Goal: Task Accomplishment & Management: Complete application form

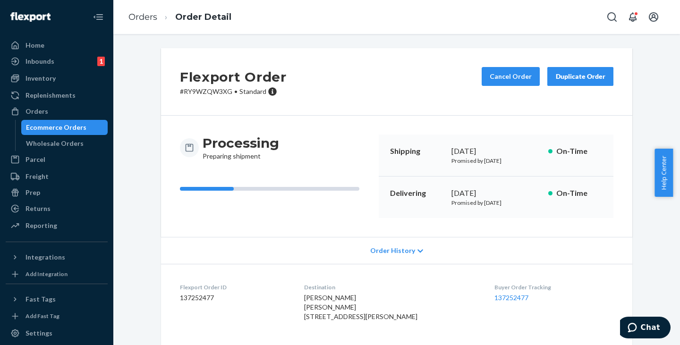
scroll to position [236, 0]
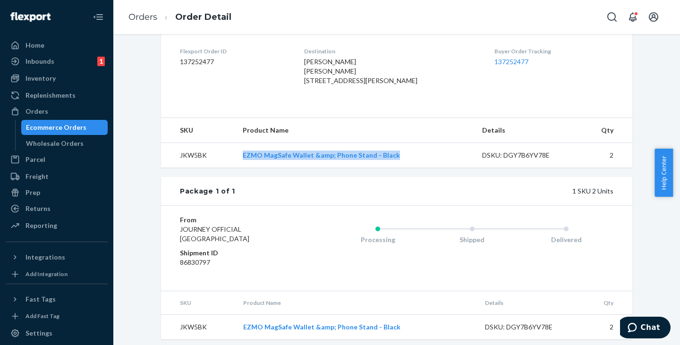
drag, startPoint x: 402, startPoint y: 189, endPoint x: 238, endPoint y: 186, distance: 163.8
click at [238, 168] on td "EZMO MagSafe Wallet &amp; Phone Stand - Black" at bounding box center [354, 155] width 239 height 25
copy link "EZMO MagSafe Wallet &amp; Phone Stand - Black"
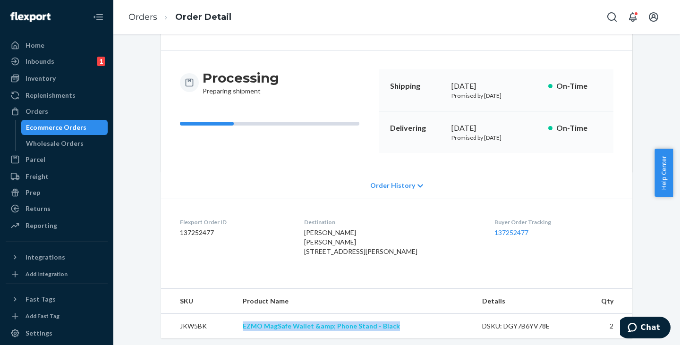
scroll to position [0, 0]
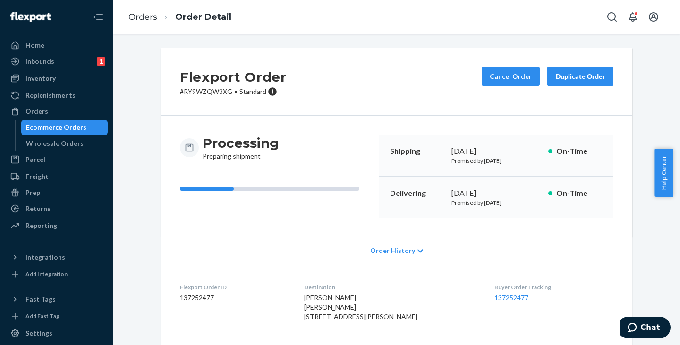
click at [66, 124] on div "Ecommerce Orders" at bounding box center [56, 127] width 60 height 9
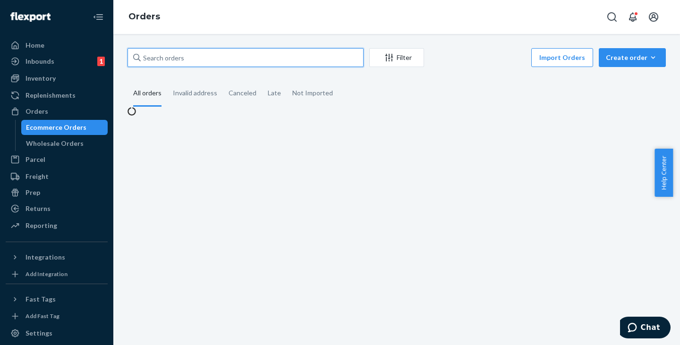
click at [228, 53] on input "text" at bounding box center [245, 57] width 236 height 19
paste input "[PERSON_NAME]"
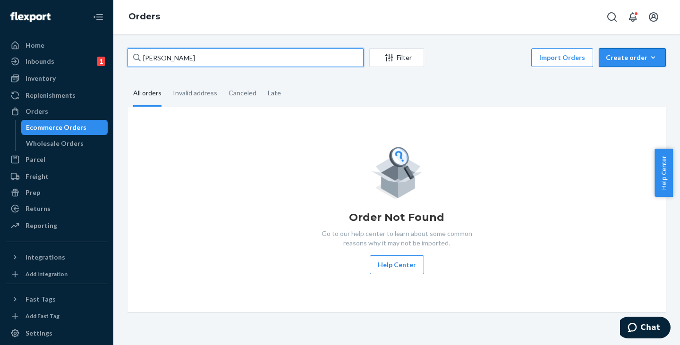
type input "[PERSON_NAME]"
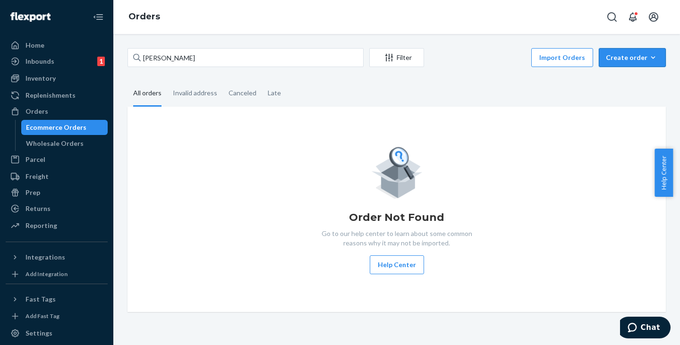
click at [619, 59] on div "Create order" at bounding box center [632, 57] width 53 height 9
click at [616, 72] on span "Ecommerce order" at bounding box center [607, 69] width 52 height 7
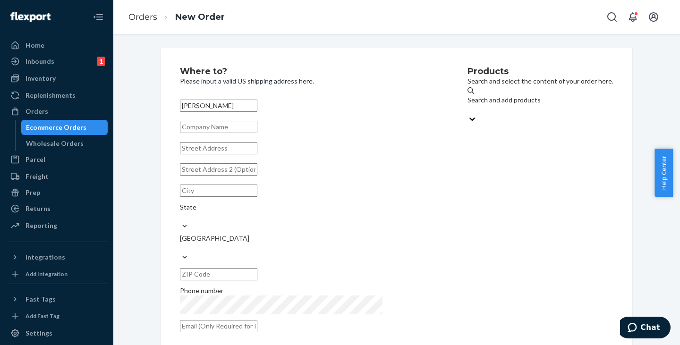
type input "[PERSON_NAME]"
click at [220, 169] on div "[PERSON_NAME][GEOGRAPHIC_DATA] Phone number" at bounding box center [309, 215] width 259 height 239
click at [223, 154] on input "text" at bounding box center [218, 148] width 77 height 12
paste input "[STREET_ADDRESS][PERSON_NAME] 297299022"
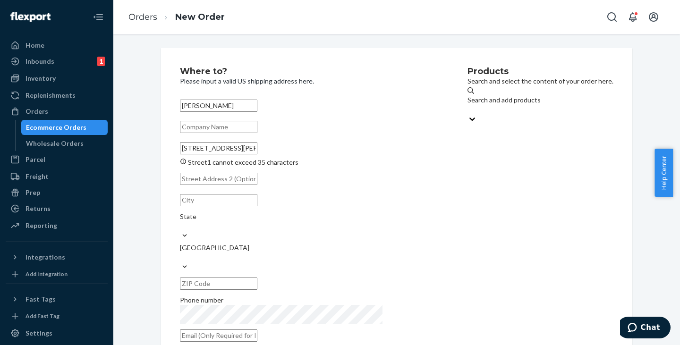
drag, startPoint x: 277, startPoint y: 158, endPoint x: 261, endPoint y: 155, distance: 15.8
click at [257, 154] on input "[STREET_ADDRESS][PERSON_NAME] 297299022" at bounding box center [218, 148] width 77 height 12
type input "[STREET_ADDRESS][PERSON_NAME][PERSON_NAME]"
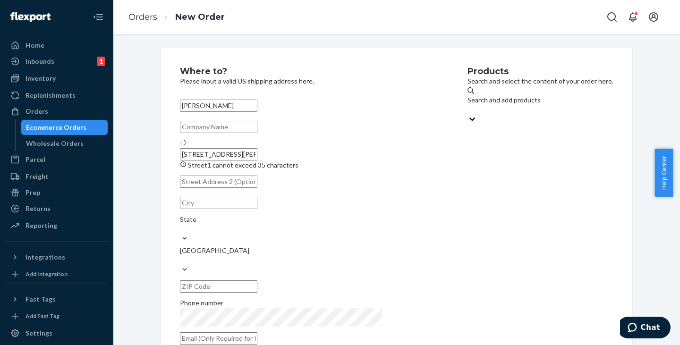
type input "[PERSON_NAME]"
type input "29729"
type input "[STREET_ADDRESS][PERSON_NAME]"
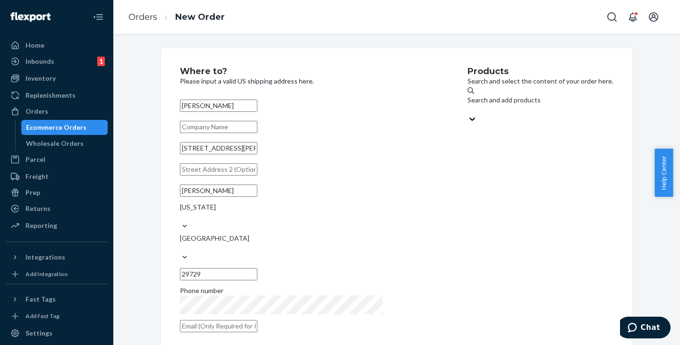
click at [225, 176] on input "text" at bounding box center [218, 169] width 77 height 12
paste input "FRNT OFFICE NO DLV B4 7AM,"
type input "FRNT OFFICE NO DLV B4 7AM"
drag, startPoint x: 256, startPoint y: 154, endPoint x: 104, endPoint y: 142, distance: 152.5
click at [104, 142] on div "Home Inbounds 1 Shipping Plans Problems 1 Inventory Products Replenishments Ord…" at bounding box center [340, 172] width 680 height 345
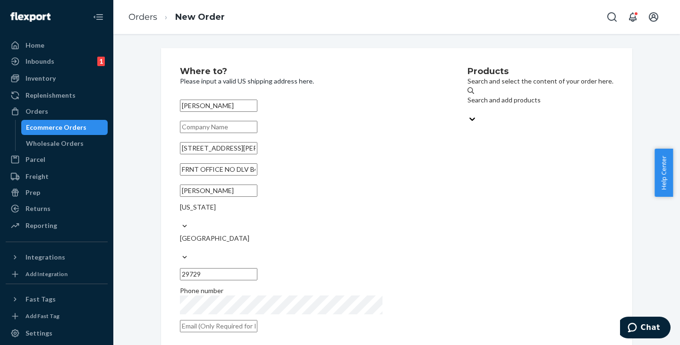
drag, startPoint x: 273, startPoint y: 185, endPoint x: 173, endPoint y: 183, distance: 100.1
click at [173, 183] on div "Where to? Please input a valid US shipping address here. [PERSON_NAME] [STREET_…" at bounding box center [396, 202] width 471 height 309
click at [202, 197] on input "[PERSON_NAME]" at bounding box center [218, 191] width 77 height 12
click at [257, 268] on input "29729" at bounding box center [218, 274] width 77 height 12
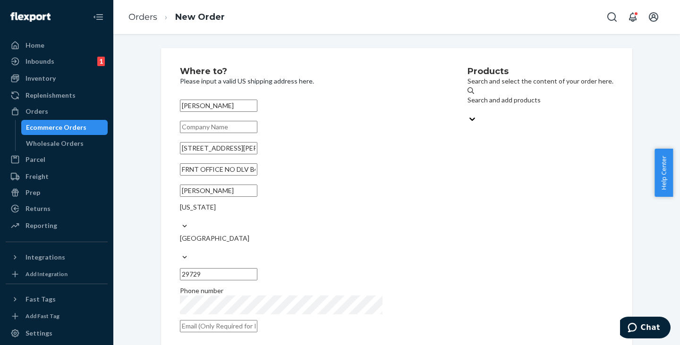
click at [257, 268] on input "29729" at bounding box center [218, 274] width 77 height 12
click at [467, 101] on div "Search and add products" at bounding box center [540, 99] width 146 height 9
click at [467, 105] on input "Search and add products" at bounding box center [467, 109] width 1 height 9
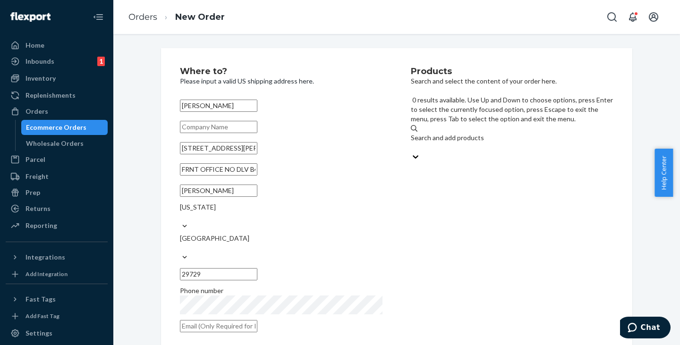
paste input "WSCX14"
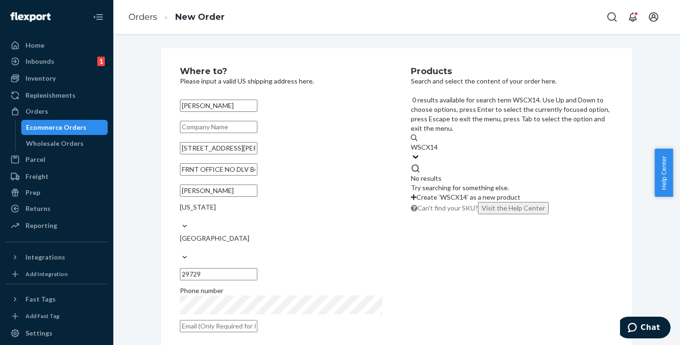
type input "WSCX14"
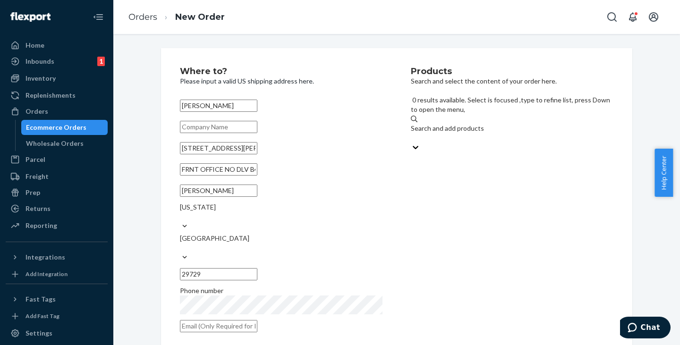
click at [434, 124] on div "Search and add products" at bounding box center [512, 128] width 202 height 9
click at [412, 133] on input "0 results available. Select is focused ,type to refine list, press Down to open…" at bounding box center [411, 137] width 1 height 9
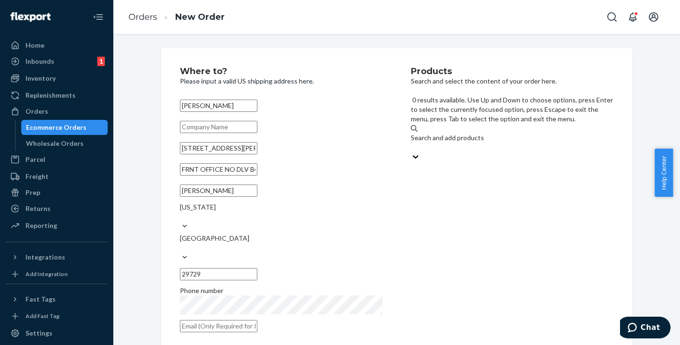
paste input "JWCDMBU"
type input "JWCDMBU"
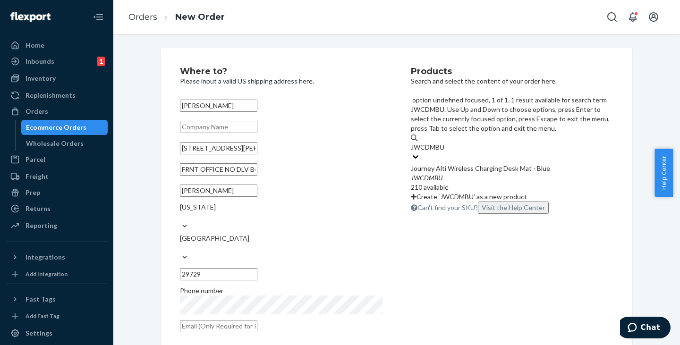
click at [450, 164] on div "Journey Alti Wireless Charging Desk Mat - Blue" at bounding box center [512, 168] width 202 height 9
click at [446, 143] on input "JWCDMBU" at bounding box center [428, 147] width 35 height 9
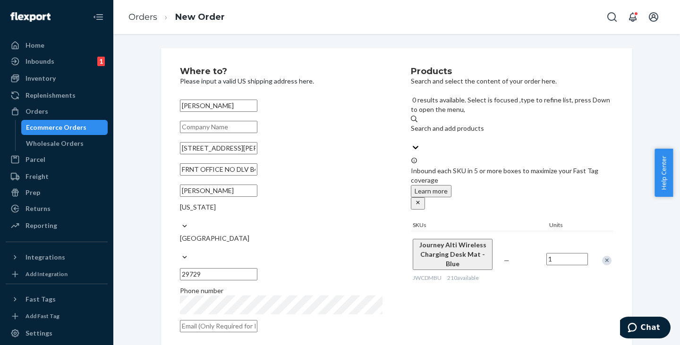
scroll to position [122, 0]
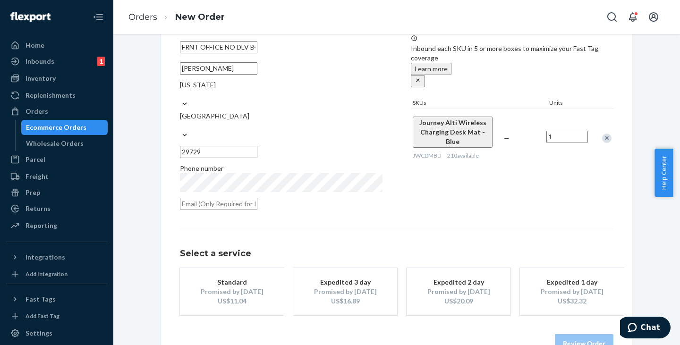
click at [215, 268] on button "Standard Promised by [DATE] US$11.04" at bounding box center [232, 291] width 104 height 47
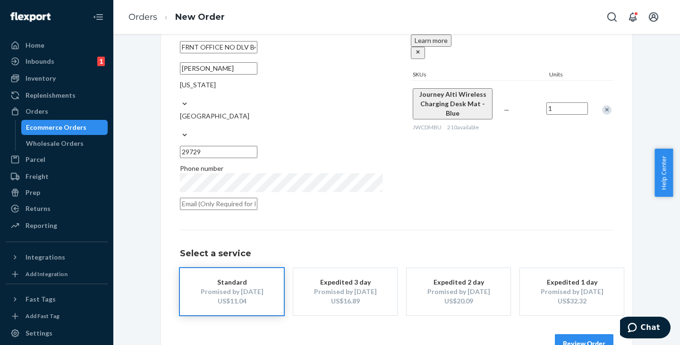
click at [222, 198] on input "text" at bounding box center [218, 204] width 77 height 12
click at [506, 177] on div "Products Search and select the content of your order here. Search and add produ…" at bounding box center [512, 80] width 202 height 271
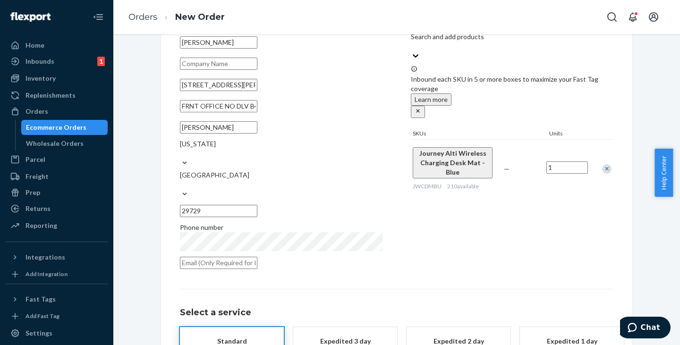
scroll to position [132, 0]
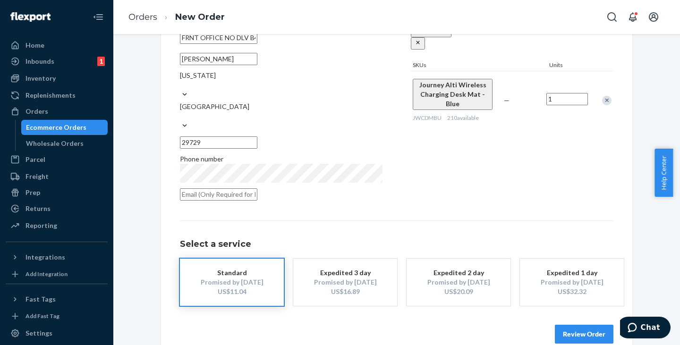
click at [598, 325] on button "Review Order" at bounding box center [584, 334] width 59 height 19
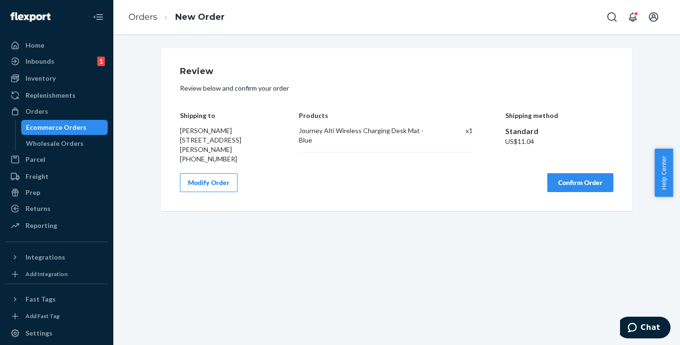
click at [583, 192] on button "Confirm Order" at bounding box center [580, 182] width 66 height 19
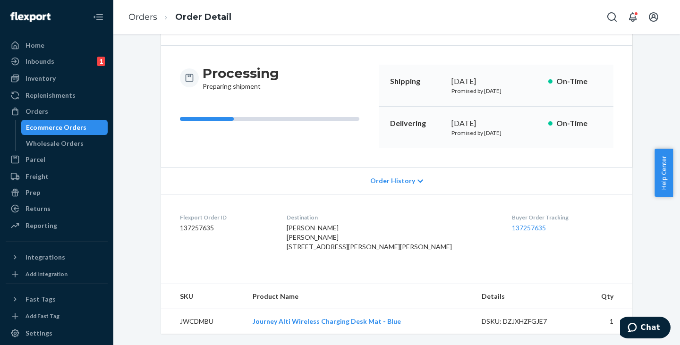
scroll to position [98, 0]
click at [186, 319] on td "JWCDMBU" at bounding box center [203, 321] width 84 height 25
copy td "JWCDMBU"
drag, startPoint x: 405, startPoint y: 318, endPoint x: 245, endPoint y: 315, distance: 160.5
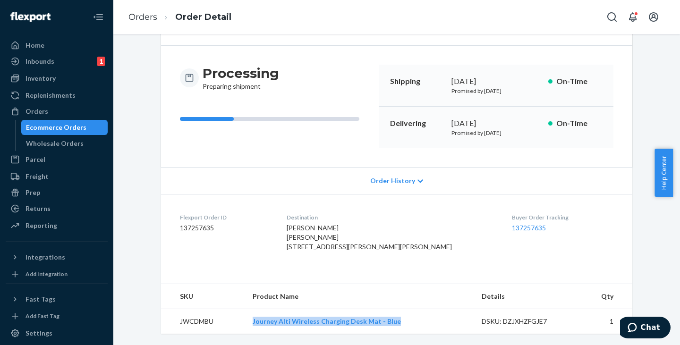
click at [245, 315] on tr "JWCDMBU Journey Alti Wireless Charging Desk Mat - Blue DSKU: DZJXHZFGJE7 1" at bounding box center [396, 321] width 471 height 25
copy tr "Journey Alti Wireless Charging Desk Mat - Blue"
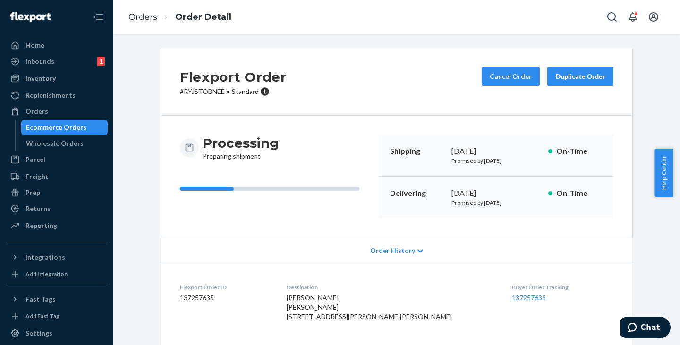
scroll to position [0, 0]
click at [208, 91] on p "# RYJSTOBNEE • Standard" at bounding box center [233, 91] width 107 height 9
copy p "RYJSTOBNEE"
click at [73, 123] on div "Ecommerce Orders" at bounding box center [56, 127] width 60 height 9
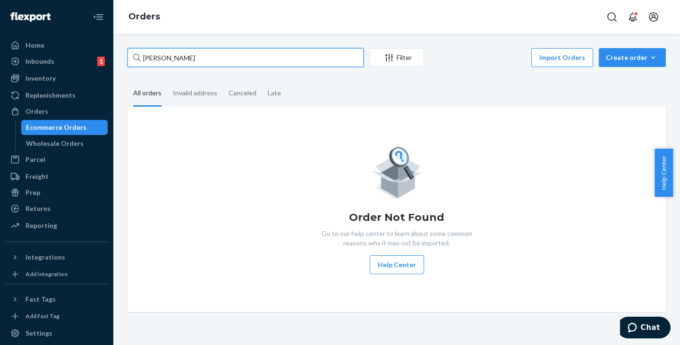
drag, startPoint x: 216, startPoint y: 58, endPoint x: 130, endPoint y: 45, distance: 86.8
click at [130, 45] on div "[PERSON_NAME] Filter Import Orders Create order Ecommerce order Removal order A…" at bounding box center [396, 189] width 566 height 311
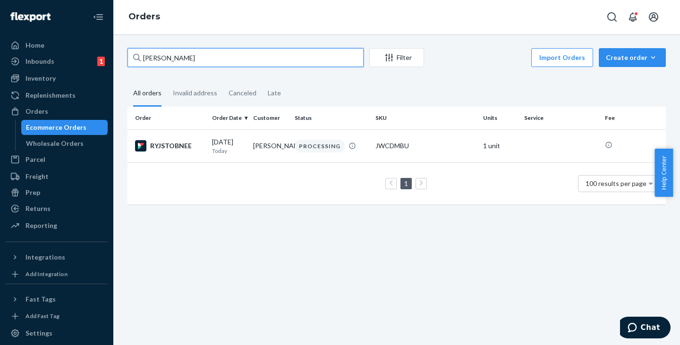
paste input "[PERSON_NAME]"
type input "[PERSON_NAME]"
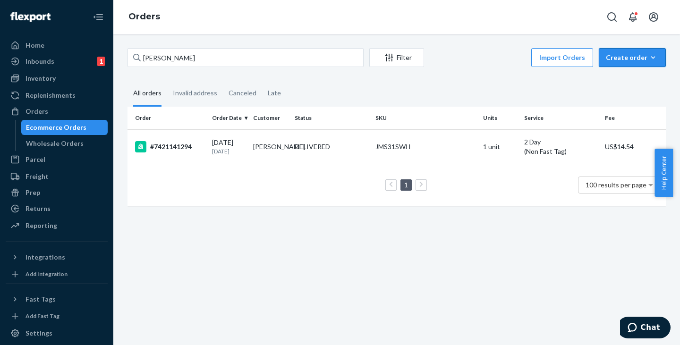
click at [632, 58] on div "Create order" at bounding box center [632, 57] width 53 height 9
click at [629, 72] on span "Ecommerce order" at bounding box center [607, 69] width 52 height 7
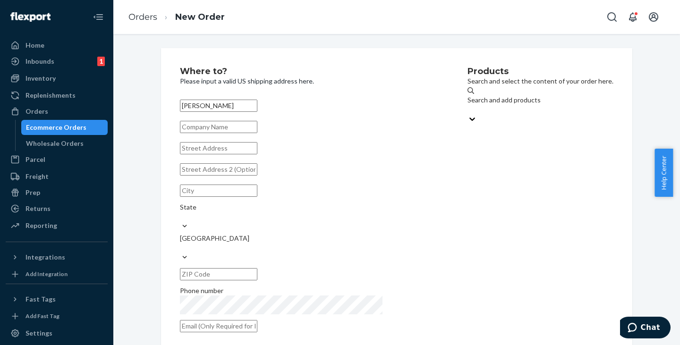
type input "[PERSON_NAME]"
click at [226, 154] on input "text" at bounding box center [218, 148] width 77 height 12
paste input "[STREET_ADDRESS]"
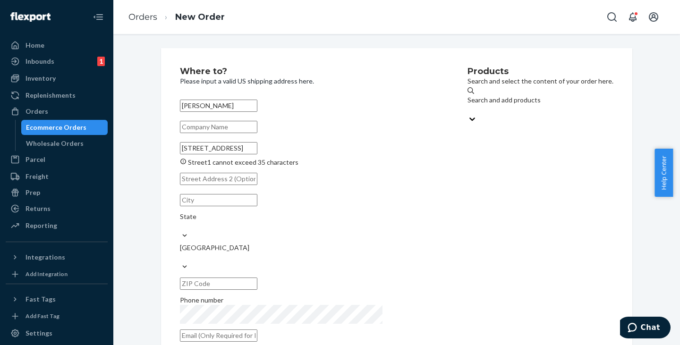
drag, startPoint x: 284, startPoint y: 159, endPoint x: 228, endPoint y: 158, distance: 56.2
click at [228, 154] on input "[STREET_ADDRESS]" at bounding box center [218, 148] width 77 height 12
type input "[STREET_ADDRESS]"
type input "[GEOGRAPHIC_DATA]"
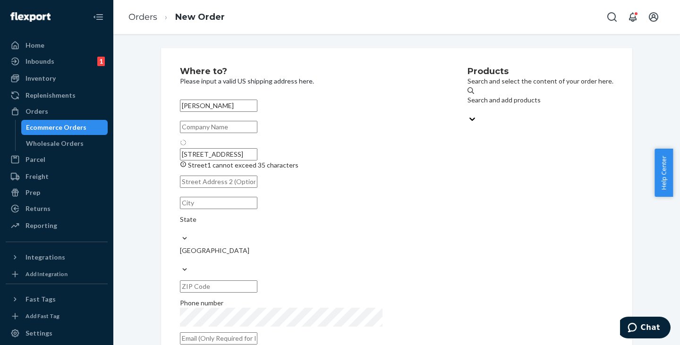
type input "12206"
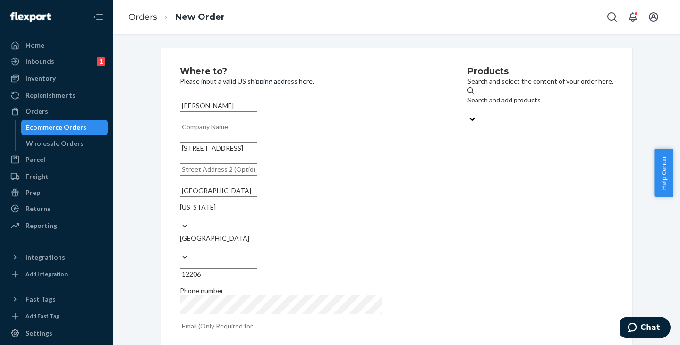
click at [239, 176] on input "text" at bounding box center [218, 169] width 77 height 12
paste input "4TH FLOOR REAR,"
type input "4TH FLOOR REAR"
drag, startPoint x: 248, startPoint y: 169, endPoint x: 228, endPoint y: 166, distance: 20.0
click at [231, 166] on div "[PERSON_NAME] [STREET_ADDRESS][US_STATE] Phone number" at bounding box center [309, 215] width 259 height 239
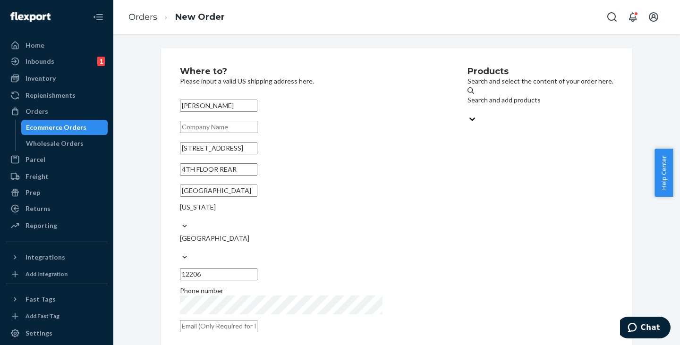
drag, startPoint x: 216, startPoint y: 162, endPoint x: 202, endPoint y: 160, distance: 13.8
click at [202, 154] on input "[STREET_ADDRESS]" at bounding box center [218, 148] width 77 height 12
drag, startPoint x: 244, startPoint y: 159, endPoint x: 185, endPoint y: 155, distance: 59.1
click at [185, 154] on input "[STREET_ADDRESS]" at bounding box center [218, 148] width 77 height 12
drag, startPoint x: 241, startPoint y: 185, endPoint x: 180, endPoint y: 187, distance: 60.5
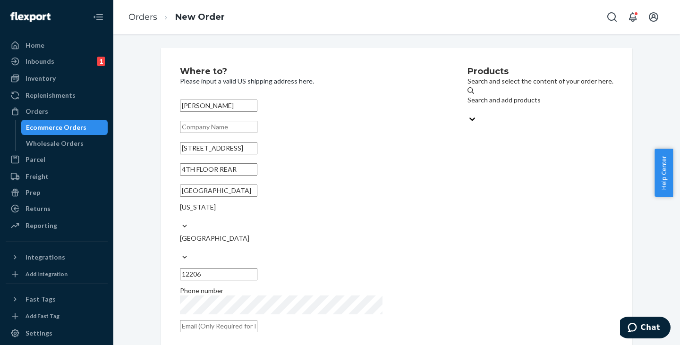
click at [180, 176] on input "4TH FLOOR REAR" at bounding box center [218, 169] width 77 height 12
click at [257, 268] on input "12206" at bounding box center [218, 274] width 77 height 12
drag, startPoint x: 210, startPoint y: 214, endPoint x: 178, endPoint y: 212, distance: 31.7
click at [180, 197] on input "[GEOGRAPHIC_DATA]" at bounding box center [218, 191] width 77 height 12
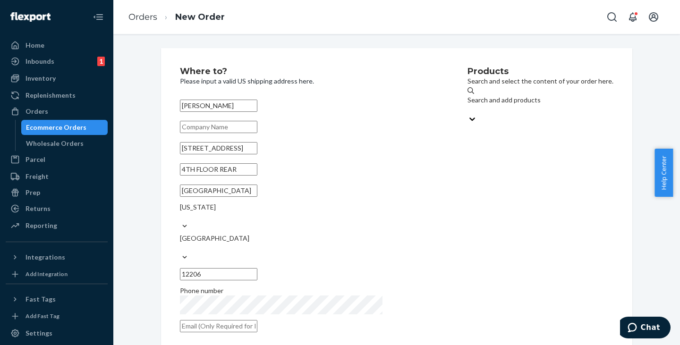
click at [467, 102] on div "Search and add products" at bounding box center [540, 99] width 146 height 9
click at [467, 105] on input "Search and add products" at bounding box center [467, 109] width 1 height 9
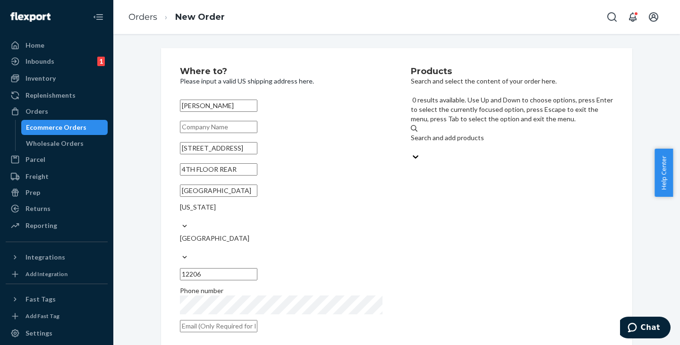
paste input "JWCDMSBK"
type input "JWCDMSBK"
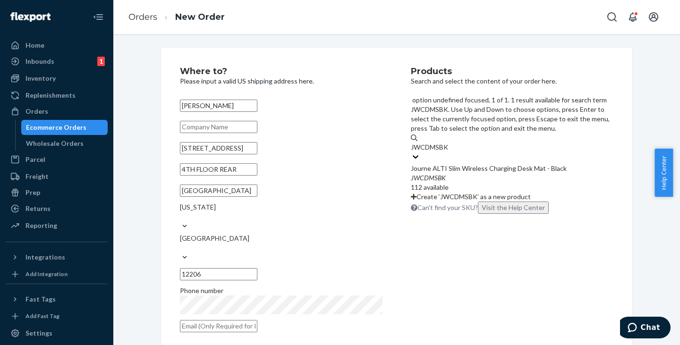
click at [451, 164] on div "Journe ALTI Slim Wireless Charging Desk Mat - Black" at bounding box center [512, 168] width 202 height 9
click at [449, 143] on input "JWCDMSBK" at bounding box center [430, 147] width 39 height 9
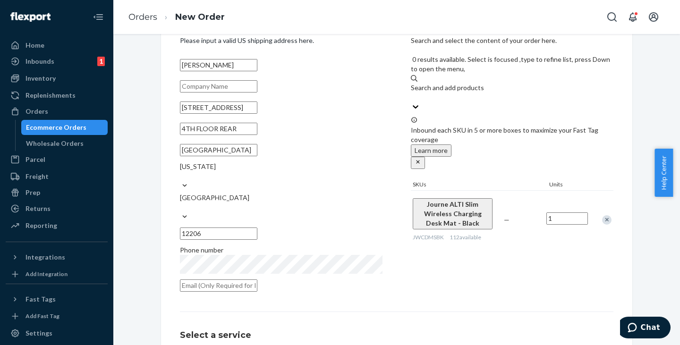
scroll to position [113, 0]
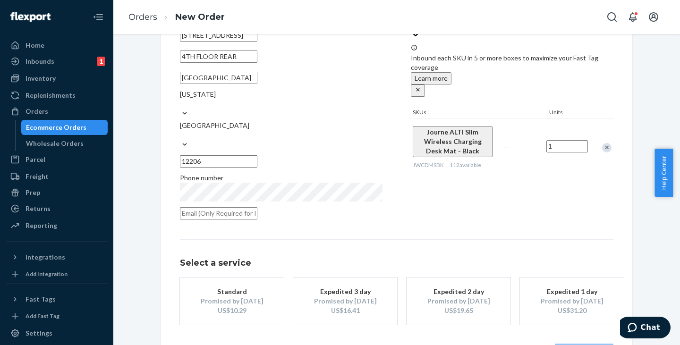
click at [210, 287] on div "Standard" at bounding box center [232, 291] width 76 height 9
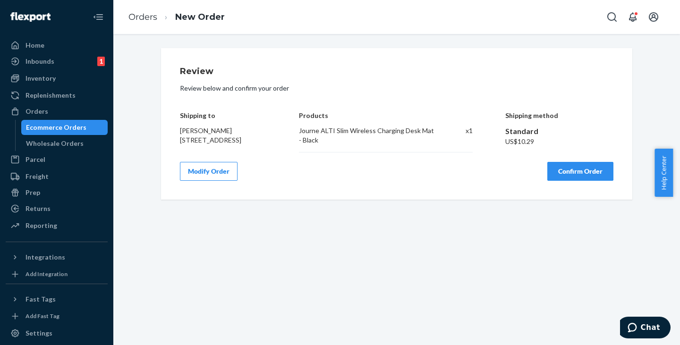
scroll to position [0, 0]
click at [578, 181] on button "Confirm Order" at bounding box center [580, 171] width 66 height 19
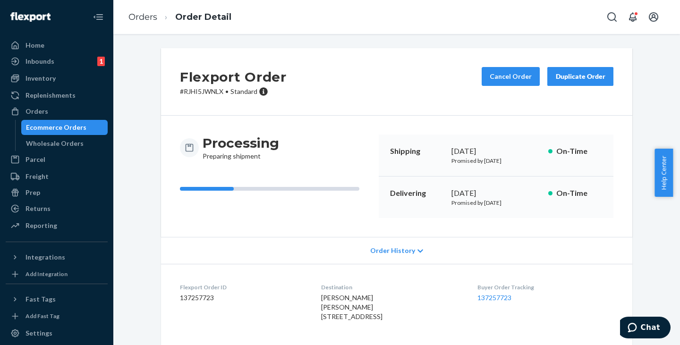
click at [205, 93] on p "# RJHI5JWNLX • Standard" at bounding box center [233, 91] width 107 height 9
copy p "RJHI5JWNLX"
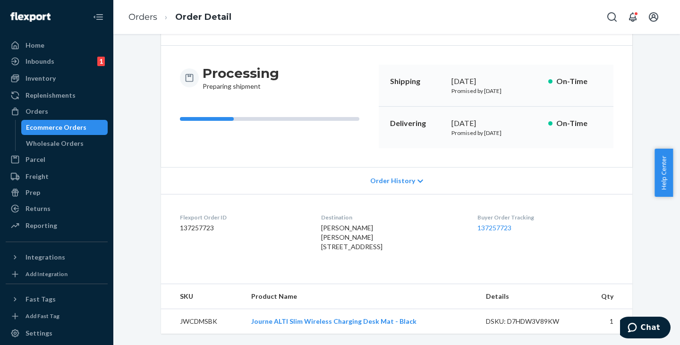
scroll to position [98, 0]
click at [199, 324] on td "JWCDMSBK" at bounding box center [202, 321] width 83 height 25
copy td "JWCDMSBK"
drag, startPoint x: 416, startPoint y: 327, endPoint x: 225, endPoint y: 317, distance: 191.9
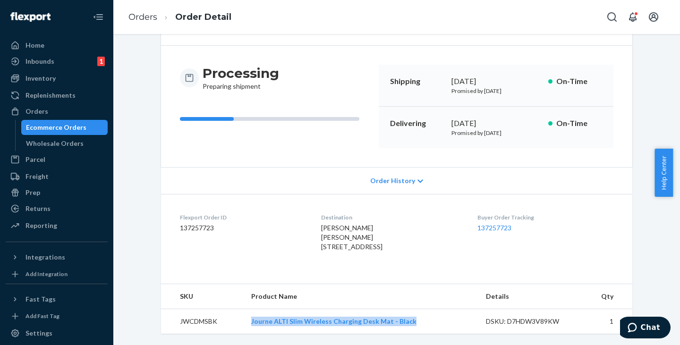
click at [225, 317] on tr "JWCDMSBK Journe ALTI Slim Wireless Charging Desk Mat - Black DSKU: D7HDW3V89KW 1" at bounding box center [396, 321] width 471 height 25
copy tr "Journe ALTI Slim Wireless Charging Desk Mat - Black"
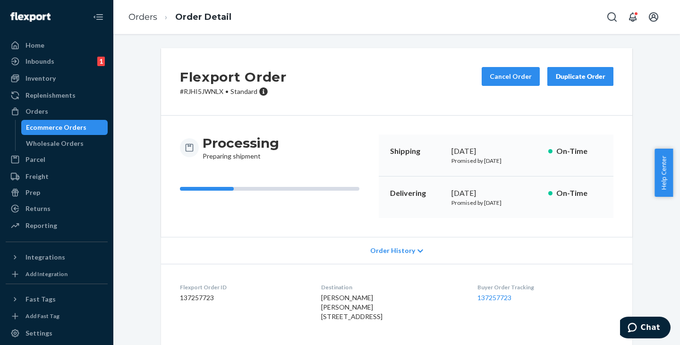
scroll to position [0, 0]
click at [57, 127] on div "Ecommerce Orders" at bounding box center [56, 127] width 60 height 9
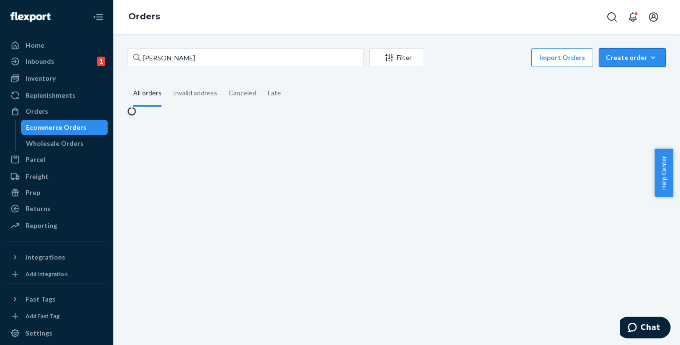
click at [617, 58] on div "Create order" at bounding box center [632, 57] width 53 height 9
click at [615, 72] on button "Ecommerce order" at bounding box center [615, 69] width 84 height 20
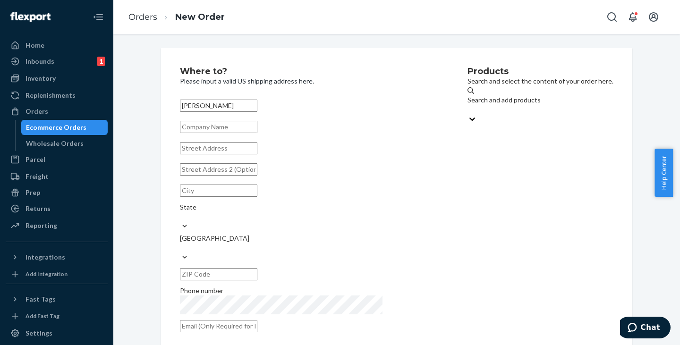
type input "[PERSON_NAME]"
click at [218, 152] on input "text" at bounding box center [218, 148] width 77 height 12
paste input "[STREET_ADDRESS][PERSON_NAME][PERSON_NAME]"
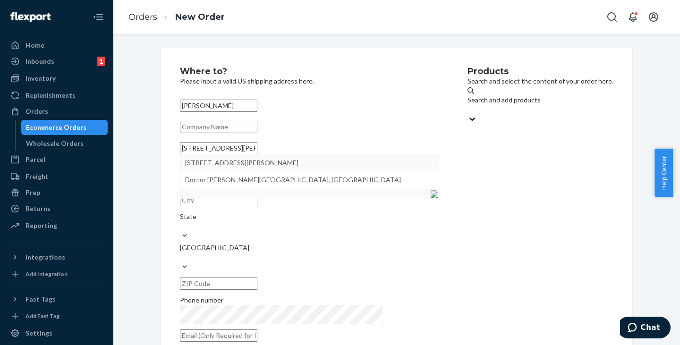
drag, startPoint x: 263, startPoint y: 157, endPoint x: 239, endPoint y: 158, distance: 23.6
click at [237, 154] on input "[STREET_ADDRESS][PERSON_NAME][PERSON_NAME]" at bounding box center [218, 148] width 77 height 12
click at [257, 154] on input "[STREET_ADDRESS][PERSON_NAME][PERSON_NAME]" at bounding box center [218, 148] width 77 height 12
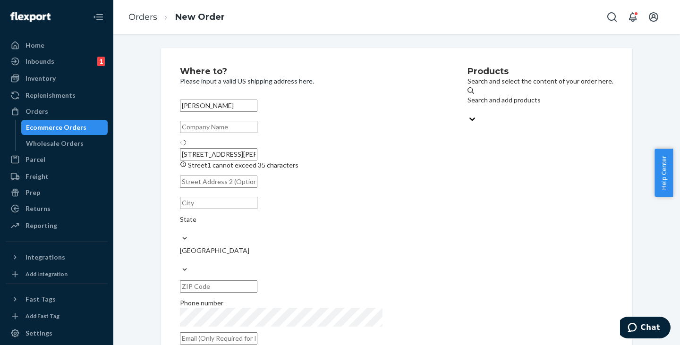
type input "1920 Doctor M.L.K. Jr St"
type input "[GEOGRAPHIC_DATA]"
type input "46202"
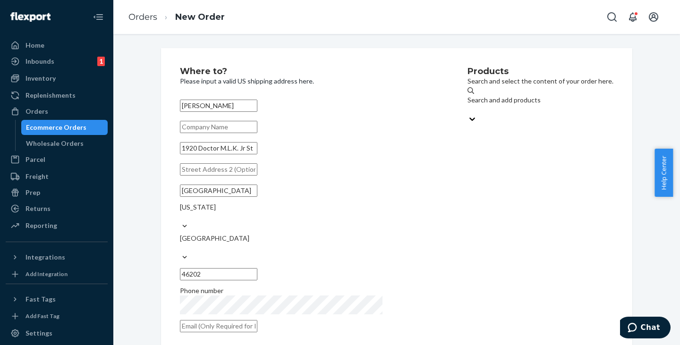
drag, startPoint x: 255, startPoint y: 153, endPoint x: 183, endPoint y: 153, distance: 72.7
click at [183, 153] on input "1920 Doctor M.L.K. Jr St" at bounding box center [218, 148] width 77 height 12
drag, startPoint x: 228, startPoint y: 203, endPoint x: 173, endPoint y: 206, distance: 54.4
click at [173, 206] on div "Where to? Please input a valid US shipping address here. [PERSON_NAME] 1920 Doc…" at bounding box center [396, 202] width 471 height 309
click at [467, 104] on div "Search and add products" at bounding box center [540, 99] width 146 height 9
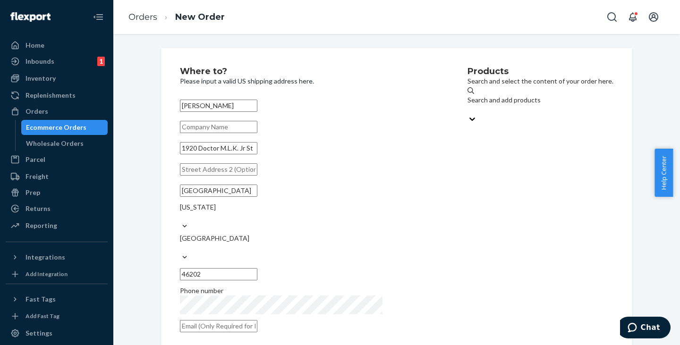
click at [467, 105] on input "Search and add products" at bounding box center [467, 109] width 1 height 9
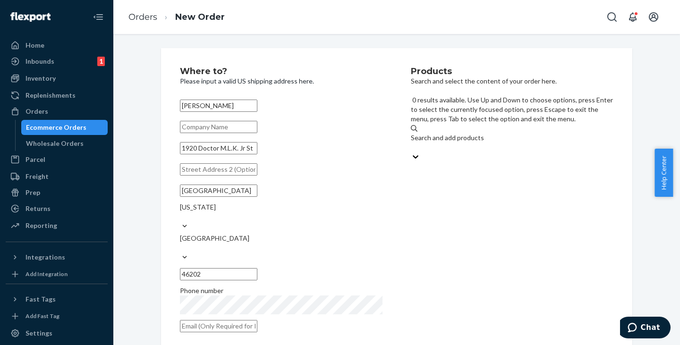
paste input "JWCS14BK"
type input "JWCS14BK"
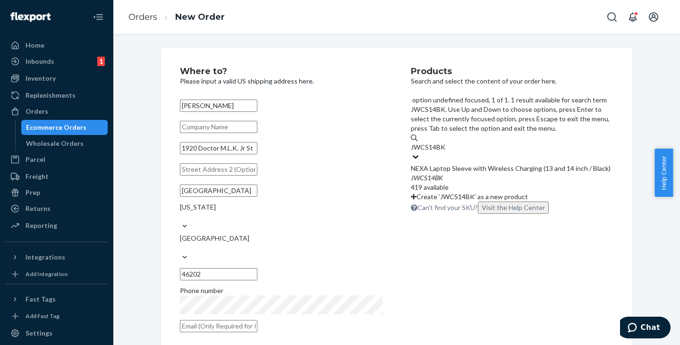
click at [445, 164] on div "NEXA Laptop Sleeve with Wireless Charging (13 and 14 inch / Black)" at bounding box center [512, 168] width 202 height 9
click at [445, 143] on input "JWCS14BK" at bounding box center [428, 147] width 35 height 9
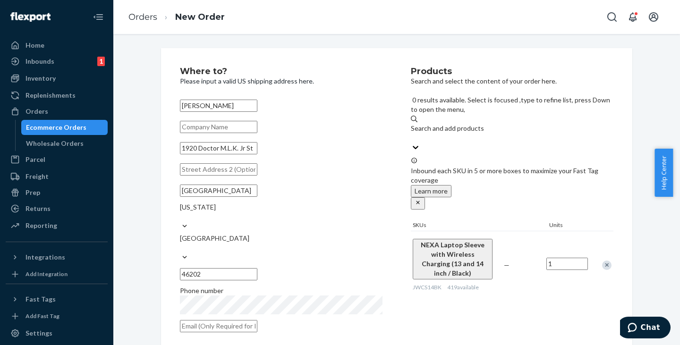
click at [560, 258] on input "1" at bounding box center [567, 264] width 42 height 12
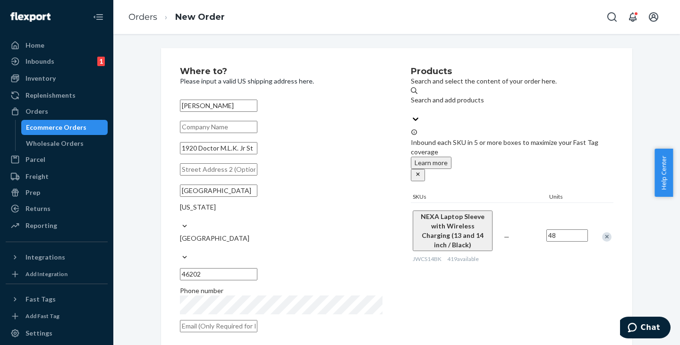
type input "48"
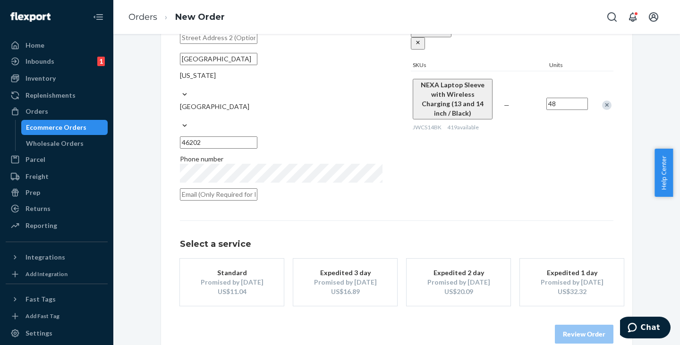
click at [239, 278] on div "Promised by [DATE]" at bounding box center [232, 282] width 76 height 9
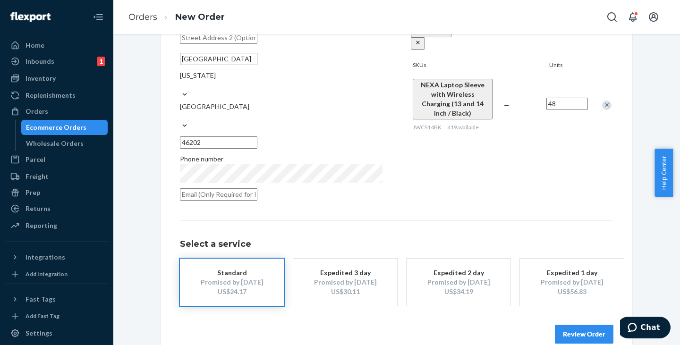
click at [583, 325] on button "Review Order" at bounding box center [584, 334] width 59 height 19
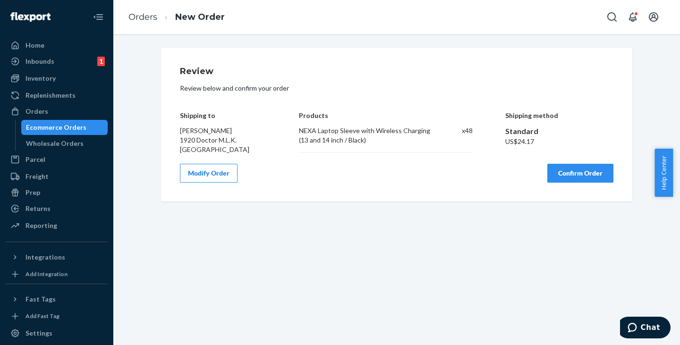
scroll to position [0, 0]
click at [577, 173] on button "Confirm Order" at bounding box center [580, 173] width 66 height 19
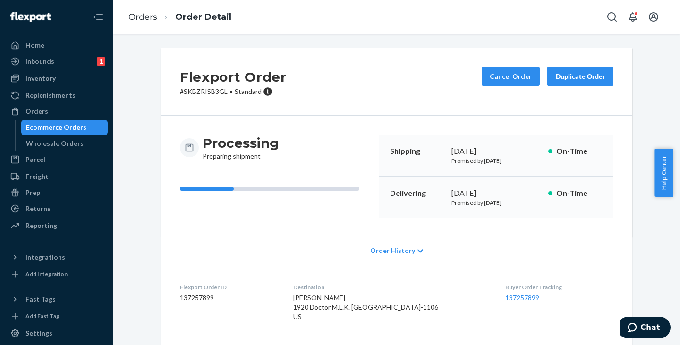
click at [200, 91] on p "# SKBZRISB3GL • Standard" at bounding box center [233, 91] width 107 height 9
copy p "SKBZRISB3GL"
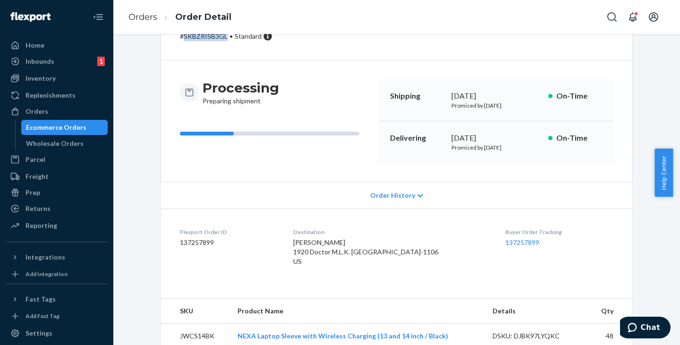
scroll to position [79, 0]
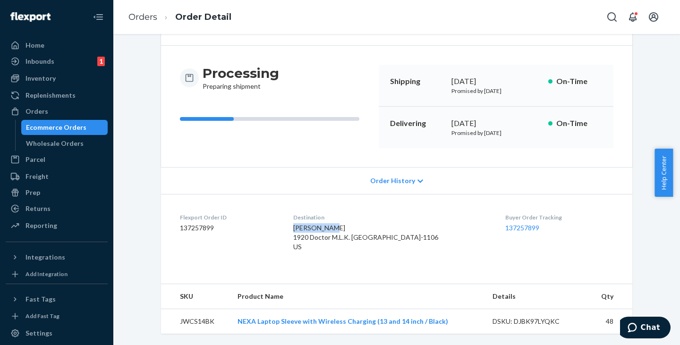
drag, startPoint x: 311, startPoint y: 219, endPoint x: 349, endPoint y: 218, distance: 38.3
click at [349, 224] on span "[PERSON_NAME] 1920 Doctor M.L.K. [GEOGRAPHIC_DATA]-1106 US" at bounding box center [365, 237] width 145 height 27
copy span "[PERSON_NAME]"
drag, startPoint x: 310, startPoint y: 230, endPoint x: 381, endPoint y: 232, distance: 70.8
click at [381, 232] on div "[PERSON_NAME] 1920 Doctor M.L.K. [GEOGRAPHIC_DATA]-1106 US" at bounding box center [391, 237] width 196 height 28
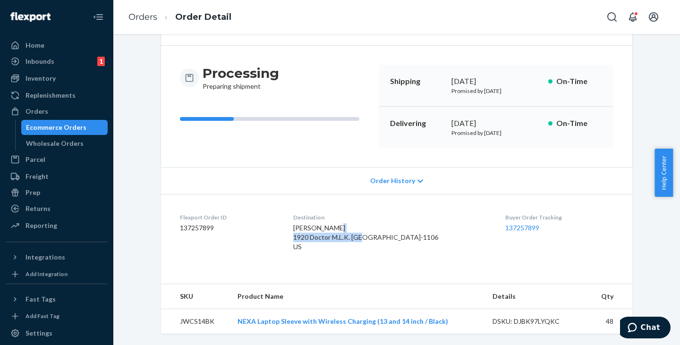
copy span "1920 Doctor M.L.K. Jr St"
click at [194, 319] on td "JWCS14BK" at bounding box center [195, 321] width 69 height 25
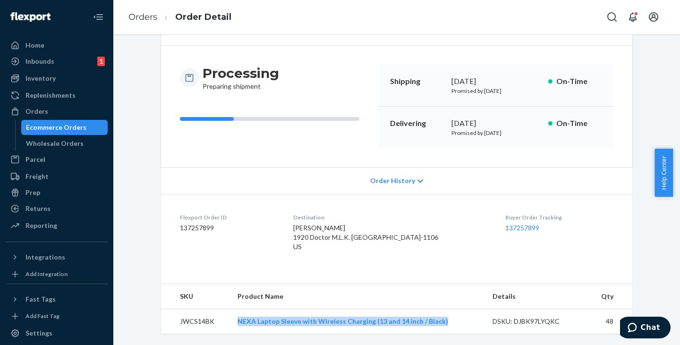
drag, startPoint x: 438, startPoint y: 314, endPoint x: 235, endPoint y: 314, distance: 202.5
click at [235, 314] on td "NEXA Laptop Sleeve with Wireless Charging (13 and 14 inch / Black)" at bounding box center [357, 321] width 255 height 25
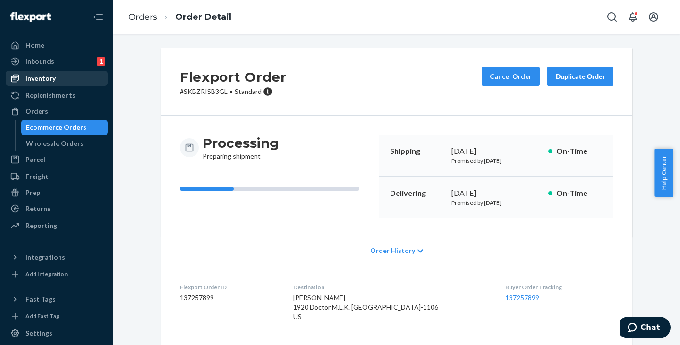
click at [42, 78] on div "Inventory" at bounding box center [40, 78] width 30 height 9
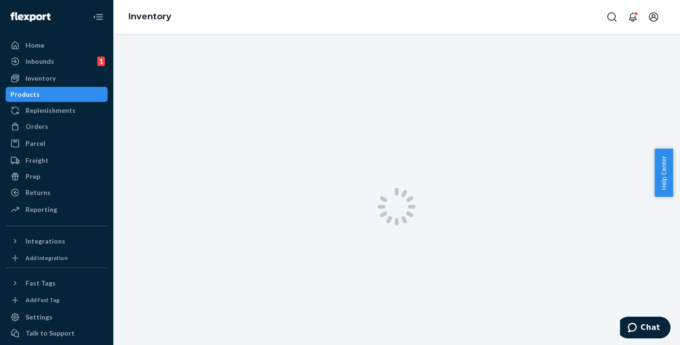
click at [40, 94] on div "Products" at bounding box center [24, 94] width 29 height 9
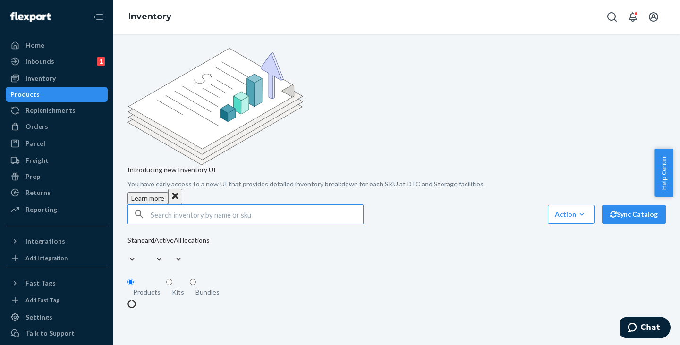
click at [194, 205] on input "text" at bounding box center [257, 214] width 212 height 19
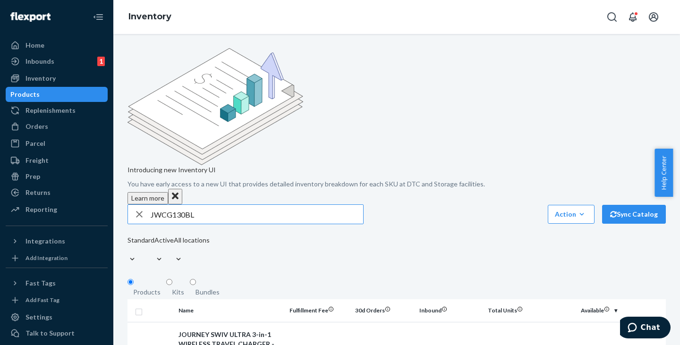
type input "JWCG130BL"
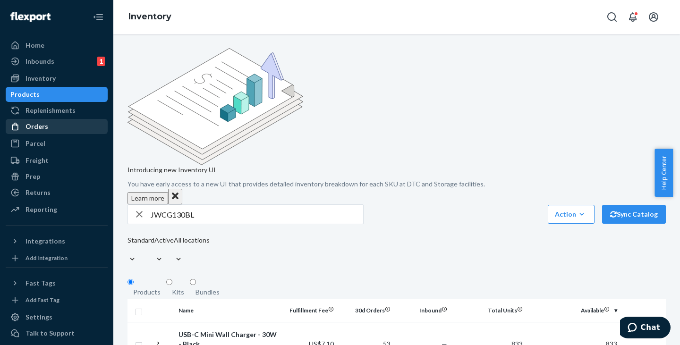
click at [38, 123] on div "Orders" at bounding box center [36, 126] width 23 height 9
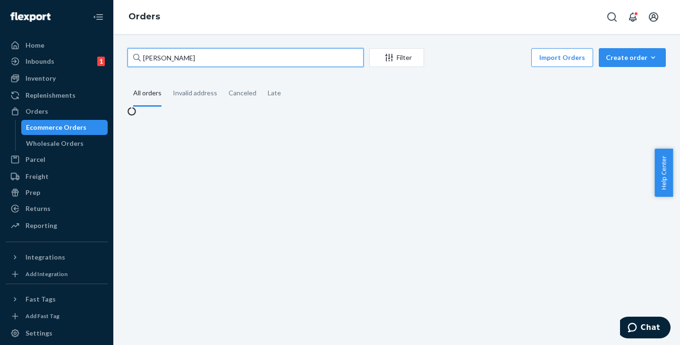
drag, startPoint x: 214, startPoint y: 56, endPoint x: 202, endPoint y: 55, distance: 12.4
click at [209, 56] on input "[PERSON_NAME]" at bounding box center [245, 57] width 236 height 19
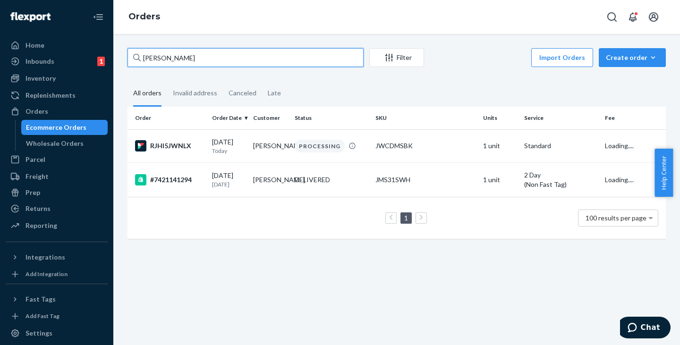
click at [137, 52] on div "[PERSON_NAME]" at bounding box center [245, 57] width 236 height 19
drag, startPoint x: 220, startPoint y: 56, endPoint x: 129, endPoint y: 50, distance: 91.8
click at [129, 50] on input "[PERSON_NAME]" at bounding box center [245, 57] width 236 height 19
paste input "[PERSON_NAME]"
type input "[PERSON_NAME]"
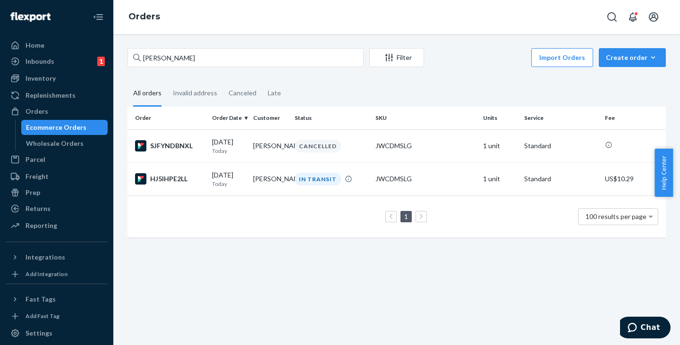
click at [265, 174] on td "[PERSON_NAME]" at bounding box center [269, 178] width 41 height 33
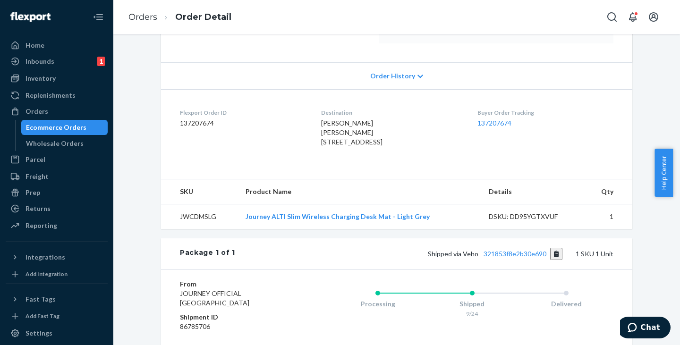
scroll to position [189, 0]
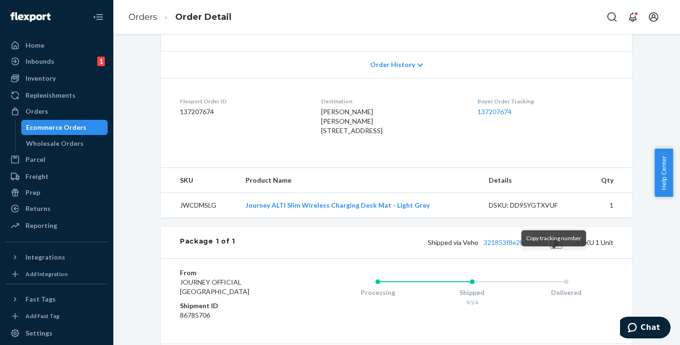
click at [550, 249] on button "Copy tracking number" at bounding box center [556, 242] width 13 height 12
drag, startPoint x: 44, startPoint y: 126, endPoint x: 99, endPoint y: 110, distance: 56.7
click at [44, 126] on div "Ecommerce Orders" at bounding box center [56, 127] width 60 height 9
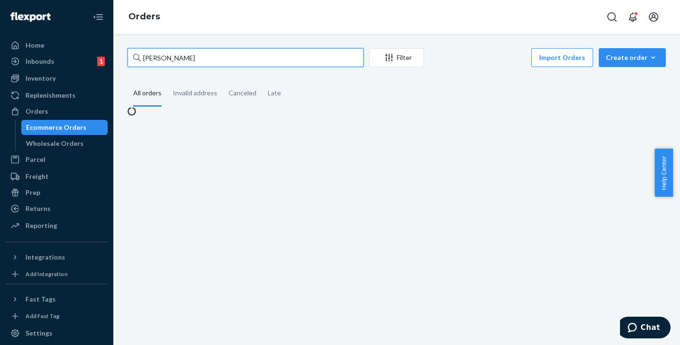
drag, startPoint x: 197, startPoint y: 59, endPoint x: 122, endPoint y: 51, distance: 75.4
click at [122, 51] on div "[PERSON_NAME] Filter Import Orders Create order Ecommerce order Removal order A…" at bounding box center [396, 82] width 552 height 68
paste input "[PERSON_NAME]"
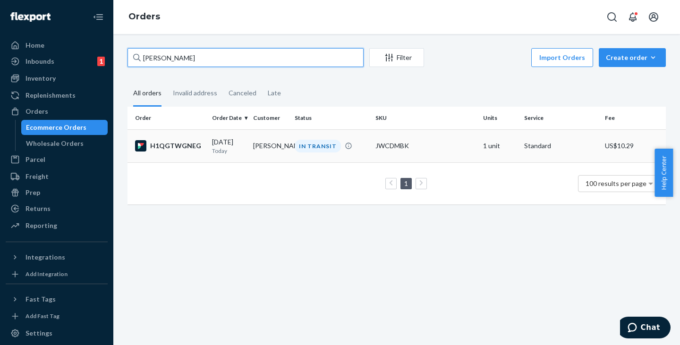
type input "[PERSON_NAME]"
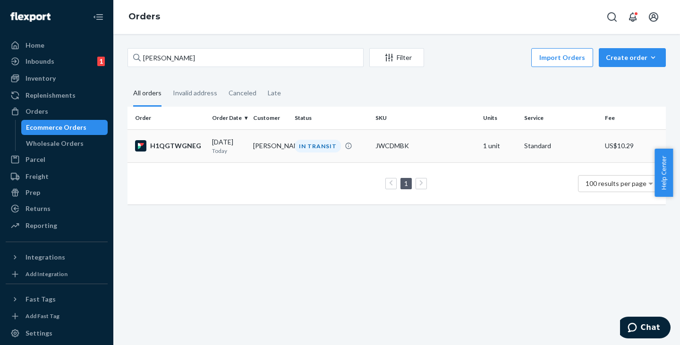
click at [265, 144] on td "[PERSON_NAME]" at bounding box center [269, 145] width 41 height 33
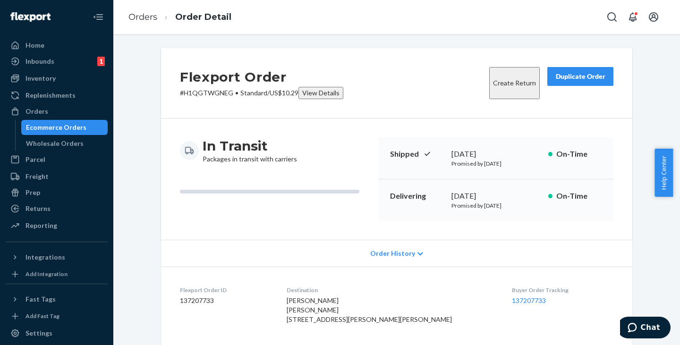
scroll to position [236, 0]
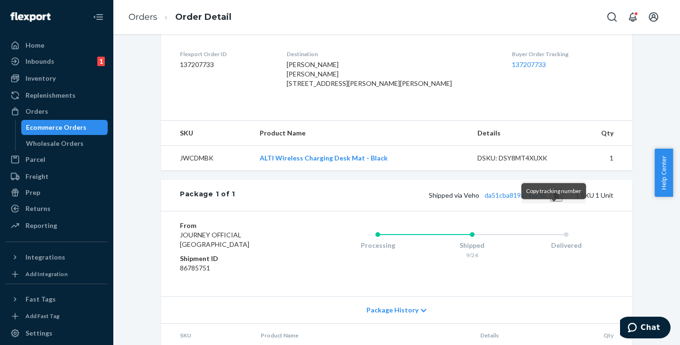
click at [552, 202] on button "Copy tracking number" at bounding box center [556, 195] width 13 height 12
click at [59, 130] on div "Ecommerce Orders" at bounding box center [56, 127] width 60 height 9
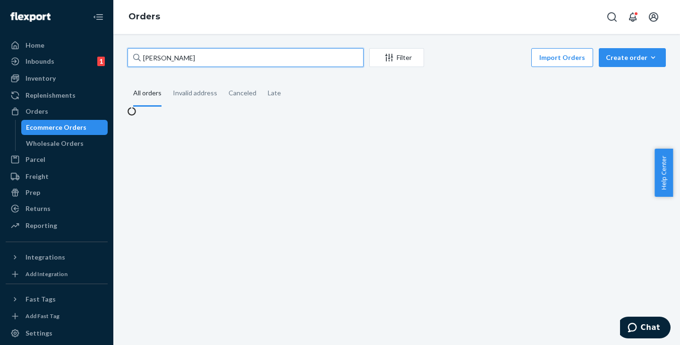
drag, startPoint x: 197, startPoint y: 58, endPoint x: 122, endPoint y: 56, distance: 74.6
click at [122, 56] on div "[PERSON_NAME] Filter Import Orders Create order Ecommerce order Removal order A…" at bounding box center [396, 82] width 552 height 68
paste input "[PERSON_NAME]"
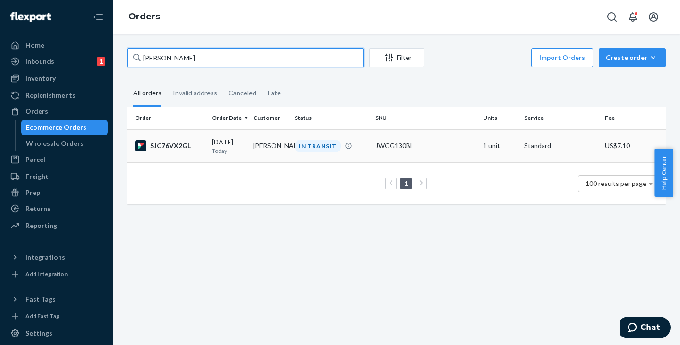
type input "[PERSON_NAME]"
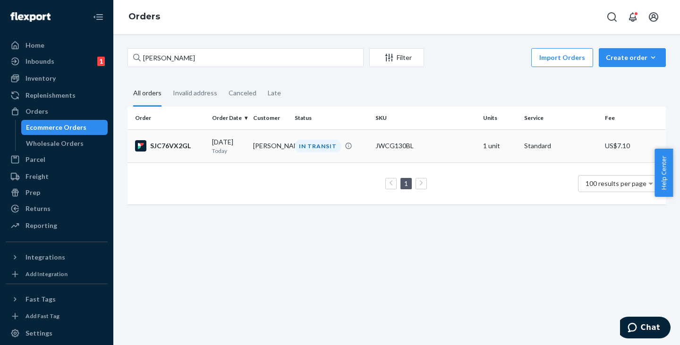
click at [276, 143] on td "[PERSON_NAME]" at bounding box center [269, 145] width 41 height 33
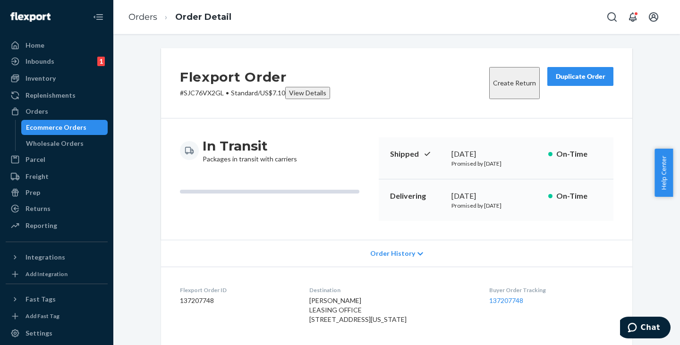
scroll to position [189, 0]
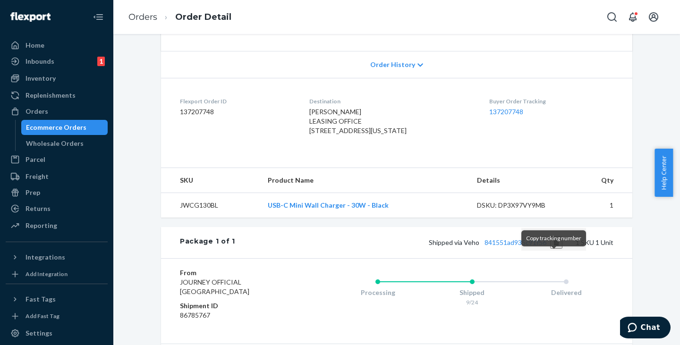
click at [553, 249] on button "Copy tracking number" at bounding box center [556, 242] width 13 height 12
click at [63, 130] on div "Ecommerce Orders" at bounding box center [56, 127] width 60 height 9
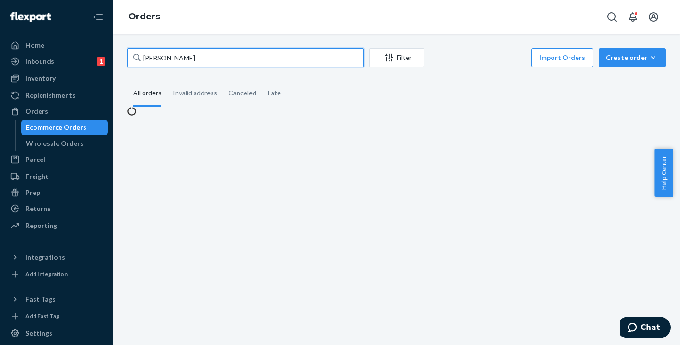
drag, startPoint x: 219, startPoint y: 58, endPoint x: 126, endPoint y: 51, distance: 92.3
click at [126, 51] on div "[PERSON_NAME] Filter Import Orders Create order Ecommerce order Removal order A…" at bounding box center [396, 82] width 552 height 68
paste input "[PERSON_NAME]"
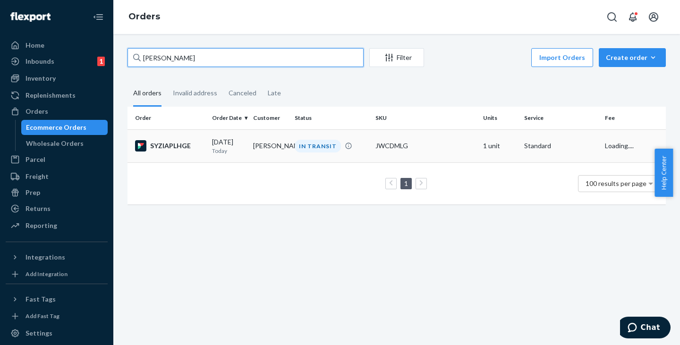
type input "[PERSON_NAME]"
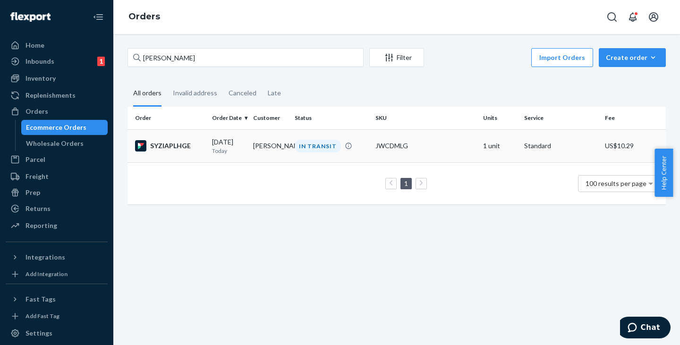
click at [262, 145] on td "[PERSON_NAME]" at bounding box center [269, 145] width 41 height 33
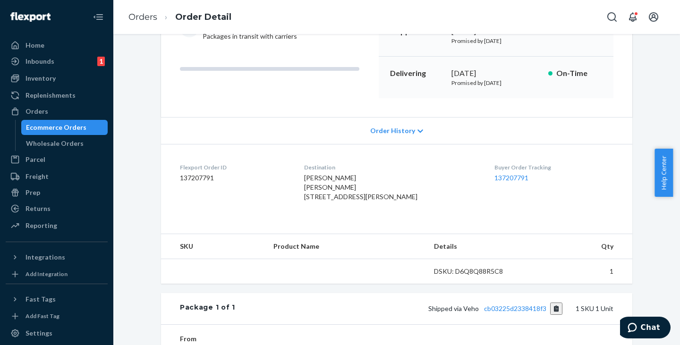
scroll to position [142, 0]
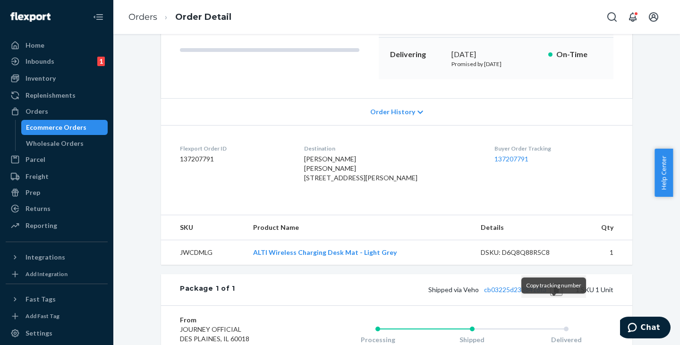
click at [552, 296] on button "Copy tracking number" at bounding box center [556, 290] width 13 height 12
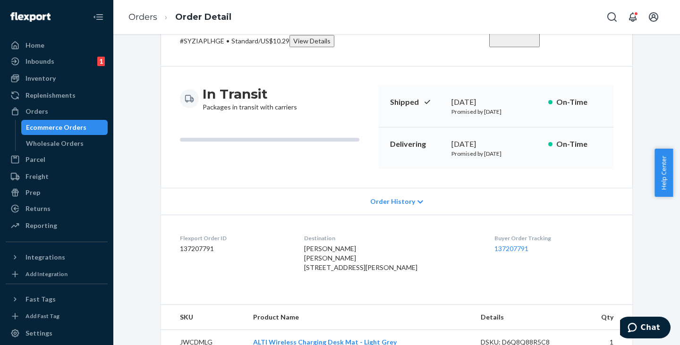
scroll to position [0, 0]
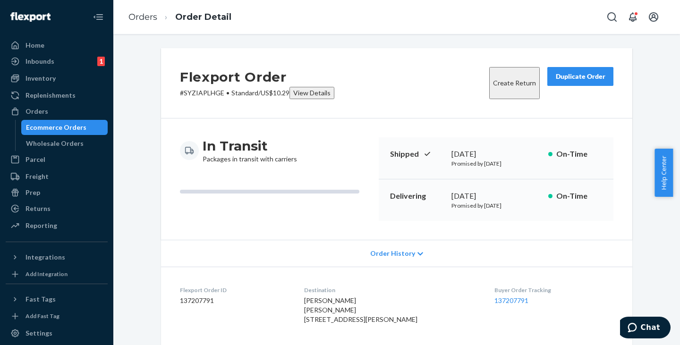
drag, startPoint x: 55, startPoint y: 125, endPoint x: 88, endPoint y: 119, distance: 33.5
click at [55, 125] on div "Ecommerce Orders" at bounding box center [56, 127] width 60 height 9
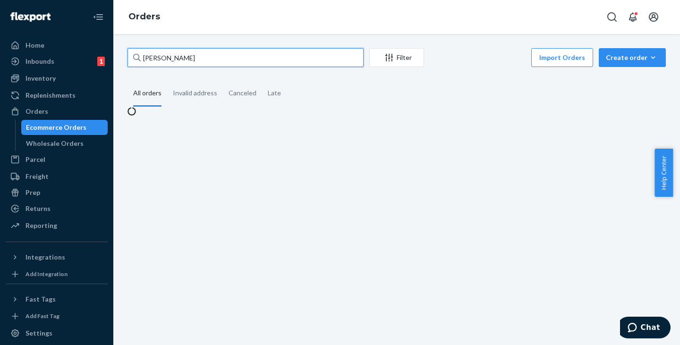
drag, startPoint x: 209, startPoint y: 59, endPoint x: 128, endPoint y: 53, distance: 80.9
click at [128, 53] on input "[PERSON_NAME]" at bounding box center [245, 57] width 236 height 19
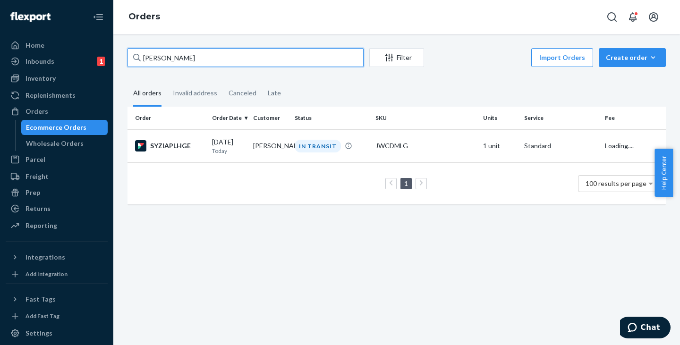
paste input "[PERSON_NAME]"
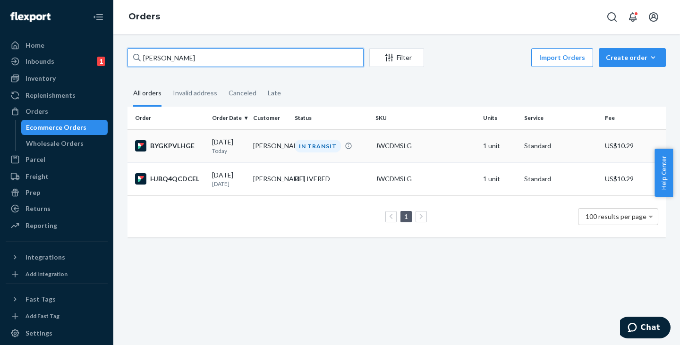
type input "[PERSON_NAME]"
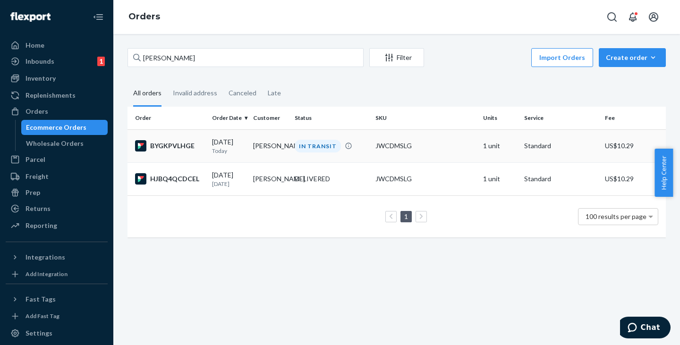
click at [265, 152] on td "[PERSON_NAME]" at bounding box center [269, 145] width 41 height 33
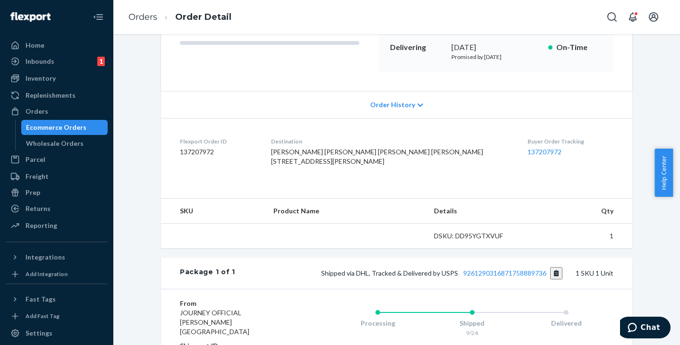
scroll to position [189, 0]
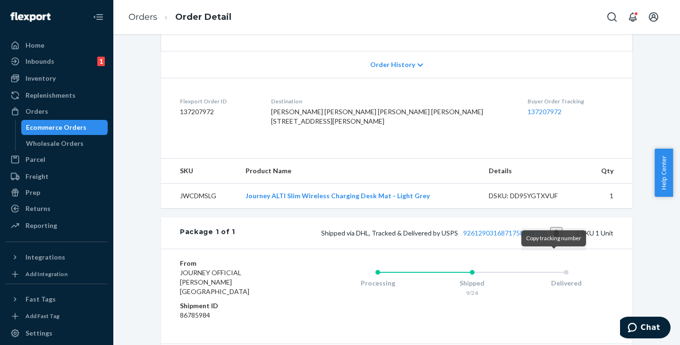
click at [552, 239] on button "Copy tracking number" at bounding box center [556, 233] width 13 height 12
click at [51, 126] on div "Ecommerce Orders" at bounding box center [56, 127] width 60 height 9
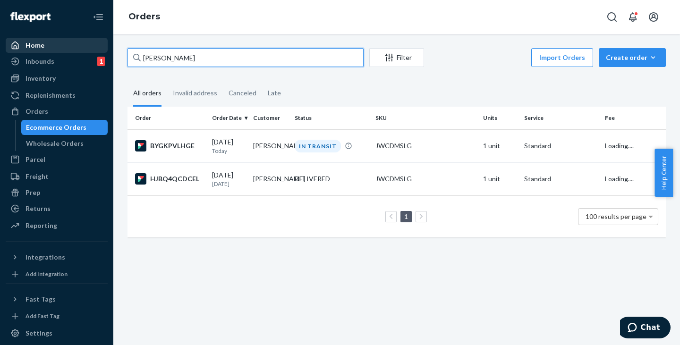
drag, startPoint x: 233, startPoint y: 59, endPoint x: 92, endPoint y: 46, distance: 142.1
click at [92, 46] on div "Home Inbounds 1 Shipping Plans Problems 1 Inventory Products Replenishments Ord…" at bounding box center [340, 172] width 680 height 345
paste input "[PERSON_NAME]"
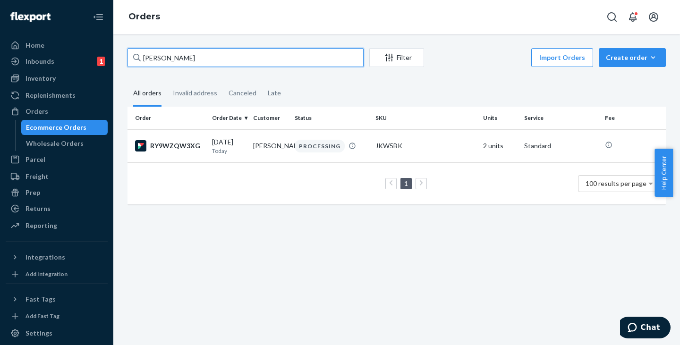
drag, startPoint x: 195, startPoint y: 55, endPoint x: 130, endPoint y: 51, distance: 64.7
click at [130, 51] on input "[PERSON_NAME]" at bounding box center [245, 57] width 236 height 19
paste input "[PERSON_NAME]"
drag, startPoint x: 221, startPoint y: 60, endPoint x: 69, endPoint y: 47, distance: 152.1
click at [69, 47] on div "Home Inbounds 1 Shipping Plans Problems 1 Inventory Products Replenishments Ord…" at bounding box center [340, 172] width 680 height 345
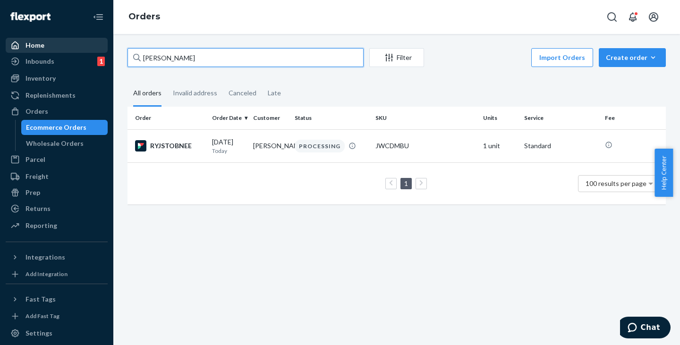
paste input "[PERSON_NAME]"
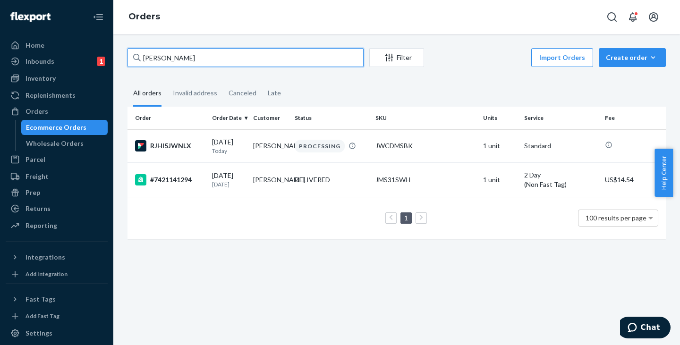
drag, startPoint x: 206, startPoint y: 60, endPoint x: 136, endPoint y: 55, distance: 70.1
click at [136, 55] on div "[PERSON_NAME]" at bounding box center [245, 57] width 236 height 19
paste input "[PERSON_NAME]"
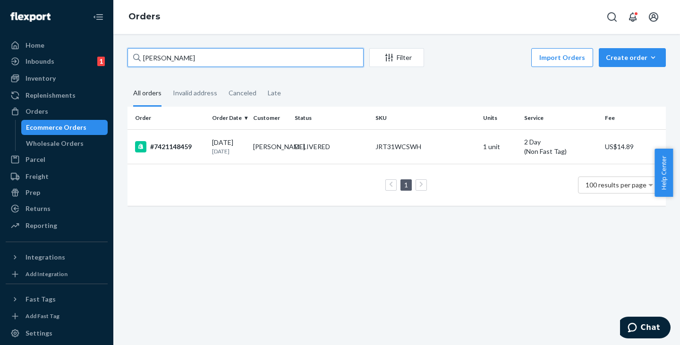
type input "[PERSON_NAME]"
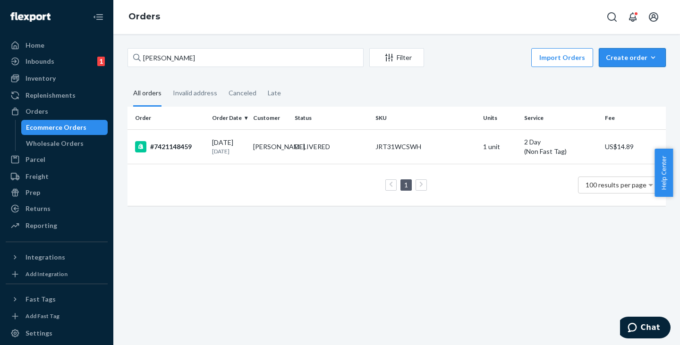
click at [619, 65] on button "Create order Ecommerce order Removal order" at bounding box center [632, 57] width 67 height 19
click at [620, 72] on span "Ecommerce order" at bounding box center [607, 69] width 52 height 7
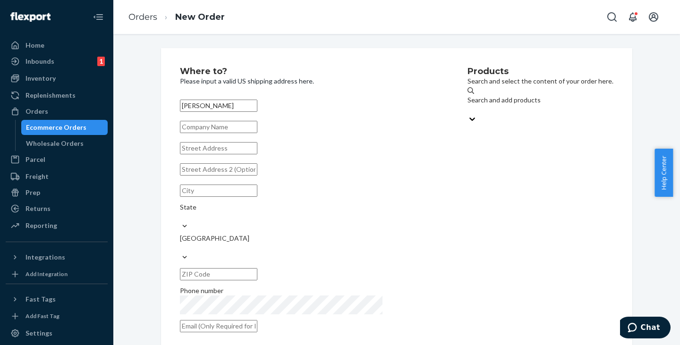
type input "[PERSON_NAME]"
click at [210, 154] on input "text" at bounding box center [218, 148] width 77 height 12
paste input "[STREET_ADDRESS][PERSON_NAME]"
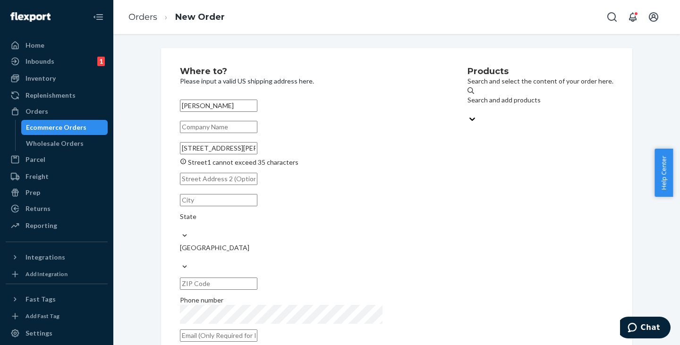
click at [257, 154] on input "[STREET_ADDRESS][PERSON_NAME]" at bounding box center [218, 148] width 77 height 12
click at [218, 154] on input "[STREET_ADDRESS][PERSON_NAME]" at bounding box center [218, 148] width 77 height 12
click at [227, 154] on input "[STREET_ADDRESS][PERSON_NAME]" at bounding box center [218, 148] width 77 height 12
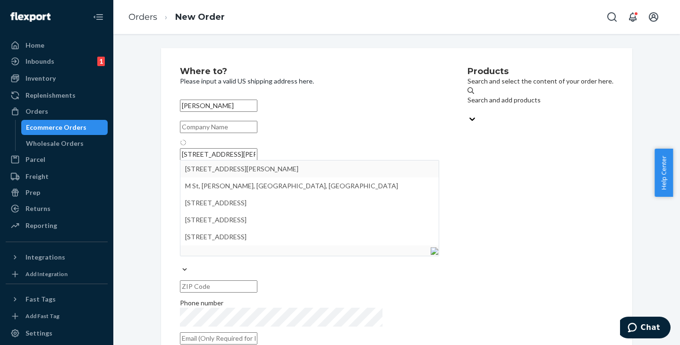
type input "[STREET_ADDRESS]"
type input "[PERSON_NAME]"
type input "93622"
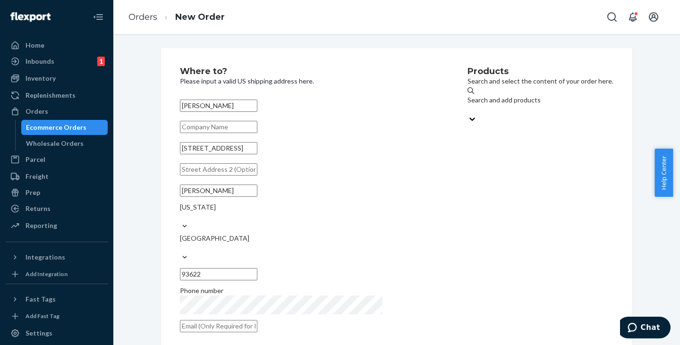
click at [501, 98] on div "Search and add products" at bounding box center [540, 104] width 146 height 19
click at [468, 105] on input "Search and add products" at bounding box center [467, 109] width 1 height 9
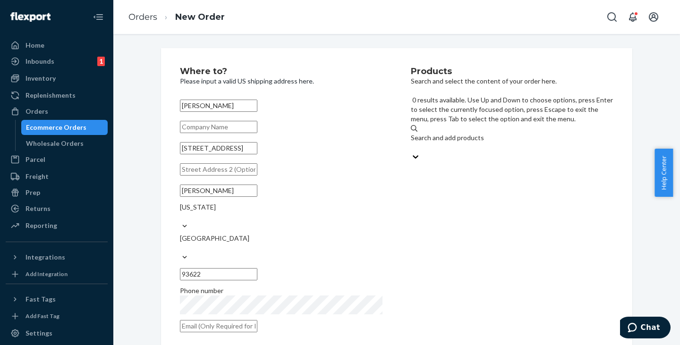
paste input "JWCG130BL"
type input "JWCG130BL"
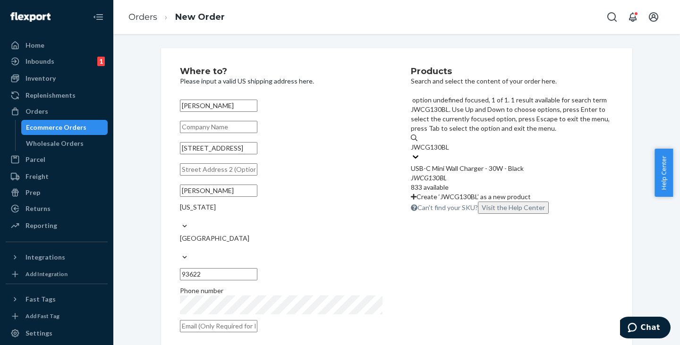
click at [456, 164] on div "USB-C Mini Wall Charger - 30W - Black" at bounding box center [512, 168] width 202 height 9
click at [450, 143] on input "JWCG130BL" at bounding box center [430, 147] width 39 height 9
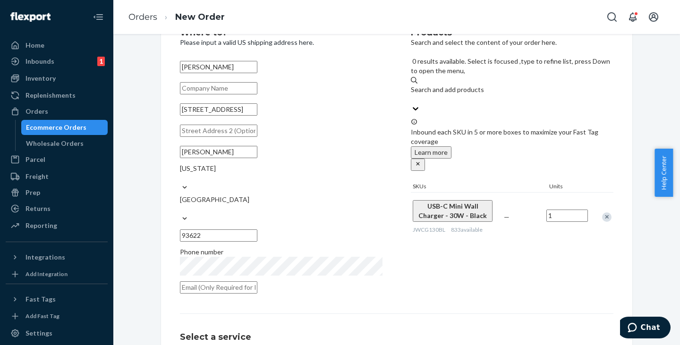
scroll to position [94, 0]
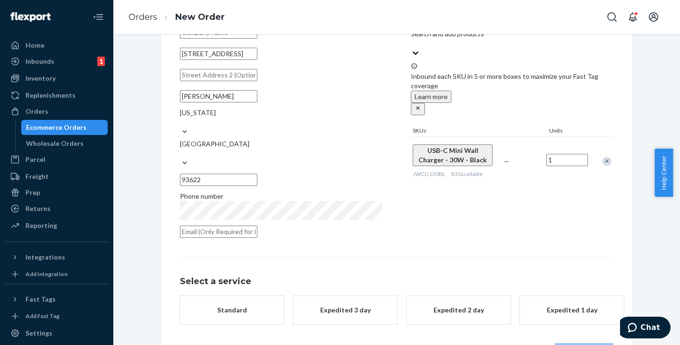
click at [218, 305] on div "Standard" at bounding box center [232, 309] width 76 height 9
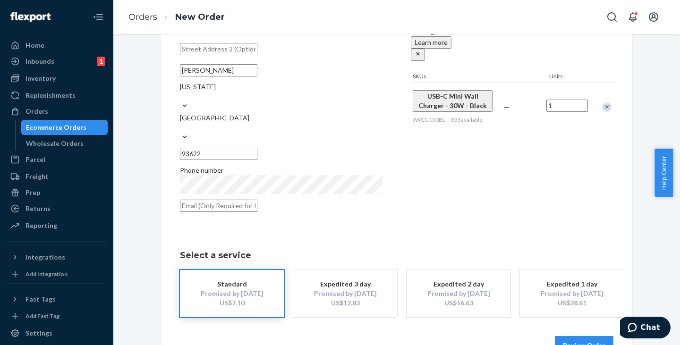
scroll to position [132, 0]
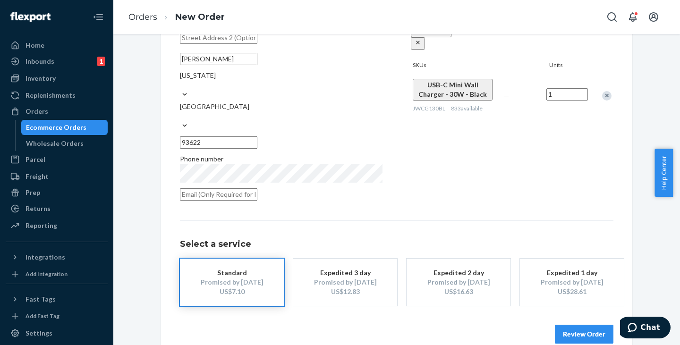
click at [577, 325] on button "Review Order" at bounding box center [584, 334] width 59 height 19
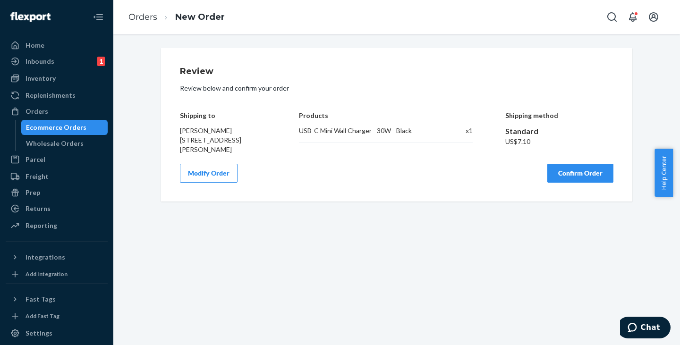
scroll to position [0, 0]
click at [570, 173] on button "Confirm Order" at bounding box center [580, 173] width 66 height 19
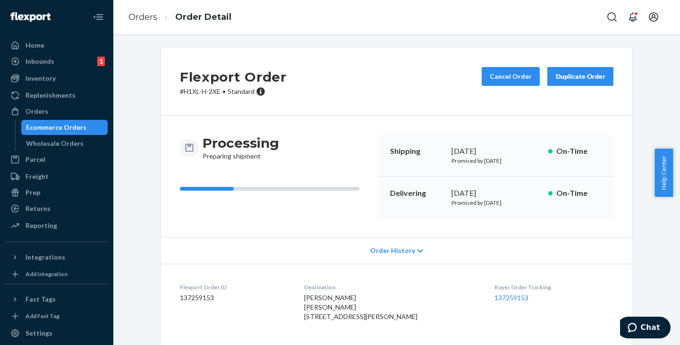
click at [47, 82] on div "Inventory" at bounding box center [40, 78] width 30 height 9
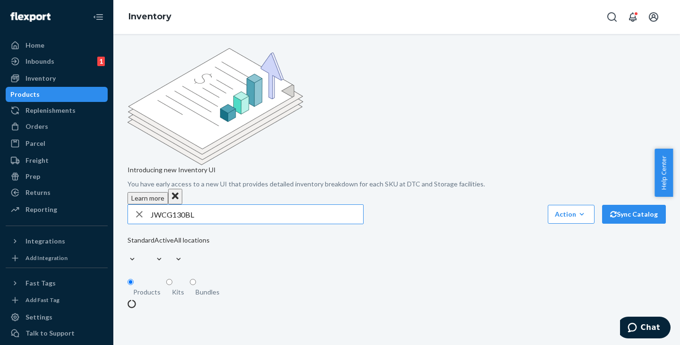
drag, startPoint x: 188, startPoint y: 138, endPoint x: 134, endPoint y: 135, distance: 53.9
click at [134, 205] on div "JWCG130BL" at bounding box center [245, 214] width 235 height 19
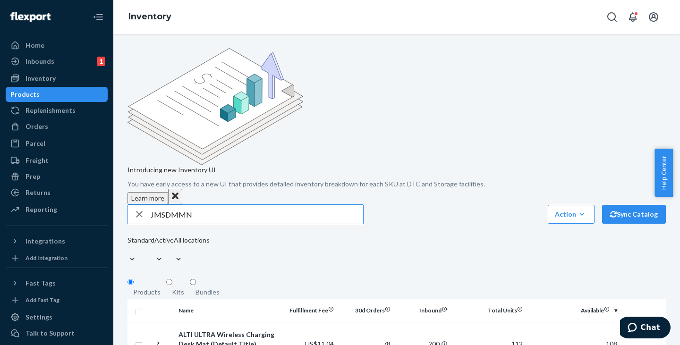
drag, startPoint x: 200, startPoint y: 139, endPoint x: 155, endPoint y: 137, distance: 45.4
click at [155, 205] on input "JMSDMMN" at bounding box center [257, 214] width 212 height 19
type input "J"
paste input "JWCDMSBK"
drag, startPoint x: 206, startPoint y: 142, endPoint x: 145, endPoint y: 132, distance: 61.6
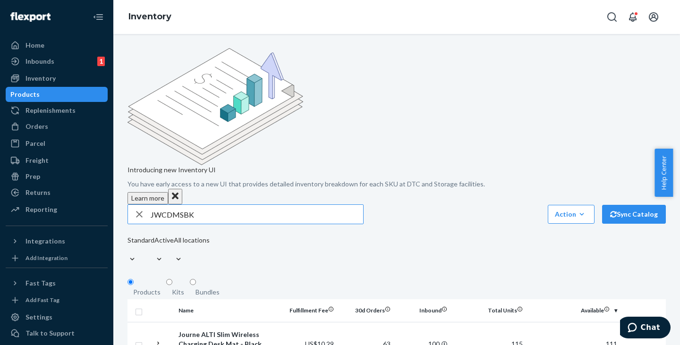
click at [145, 205] on div "JWCDMSBK" at bounding box center [245, 214] width 235 height 19
paste input "BU"
type input "JWCDMBU"
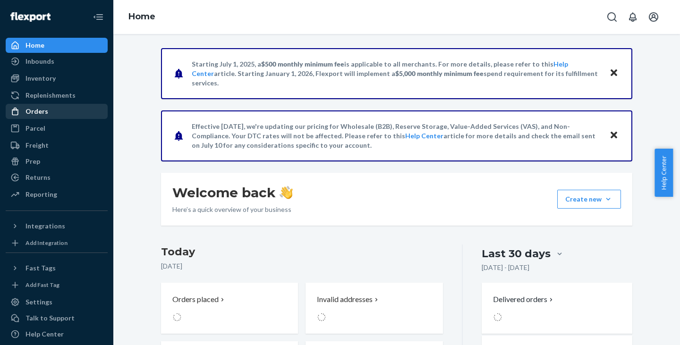
click at [34, 114] on div "Orders" at bounding box center [36, 111] width 23 height 9
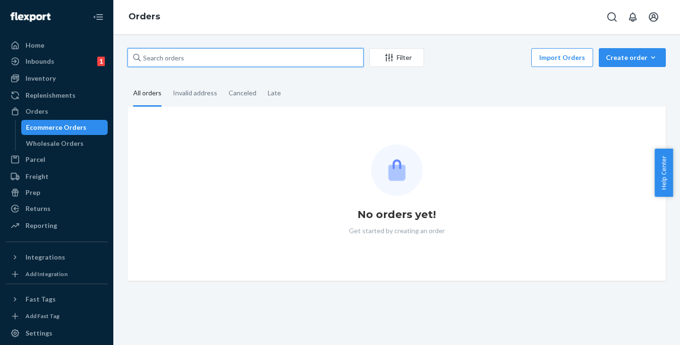
click at [169, 63] on input "text" at bounding box center [245, 57] width 236 height 19
paste input "[PERSON_NAME]"
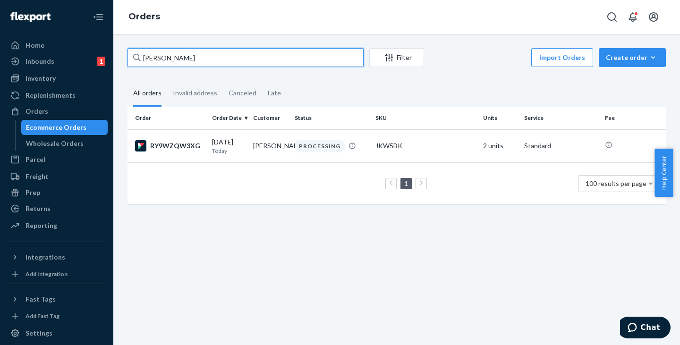
drag, startPoint x: 195, startPoint y: 60, endPoint x: 107, endPoint y: 51, distance: 88.2
click at [107, 51] on div "Home Inbounds 1 Shipping Plans Problems 1 Inventory Products Replenishments Ord…" at bounding box center [340, 172] width 680 height 345
paste input "[PERSON_NAME]"
drag, startPoint x: 215, startPoint y: 58, endPoint x: 129, endPoint y: 57, distance: 85.9
click at [129, 57] on input "[PERSON_NAME]" at bounding box center [245, 57] width 236 height 19
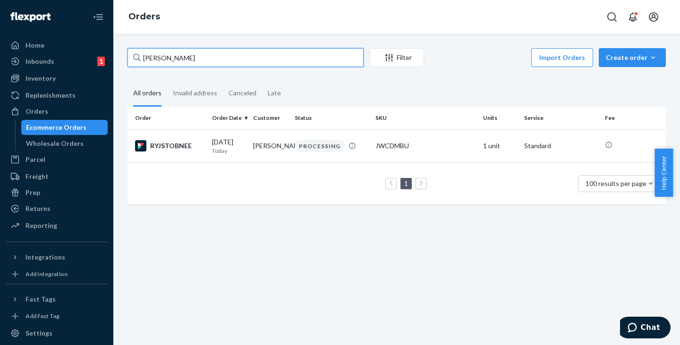
paste input "[PERSON_NAME]"
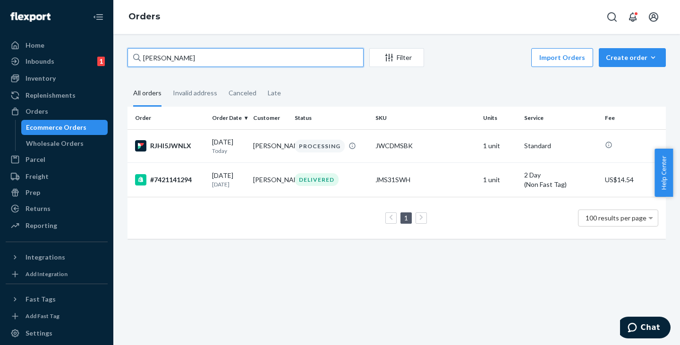
type input "[PERSON_NAME]"
